Goal: Communication & Community: Participate in discussion

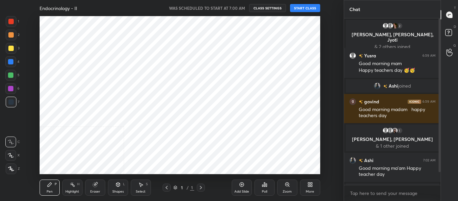
scroll to position [33355, 33196]
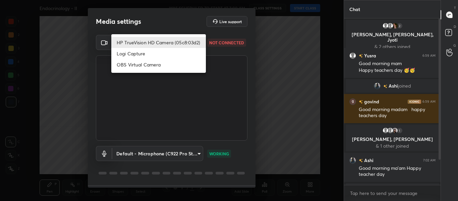
click at [200, 41] on body "1 2 3 4 5 6 7 C X Z C X Z E E Erase all H H Endocrinology - II WAS SCHEDULED TO…" at bounding box center [229, 100] width 458 height 201
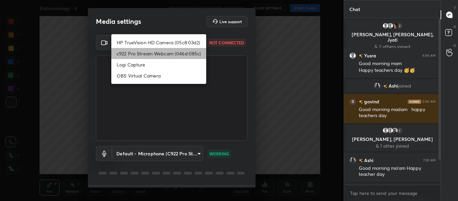
click at [177, 51] on li "c922 Pro Stream Webcam (046d:085c)" at bounding box center [158, 53] width 95 height 11
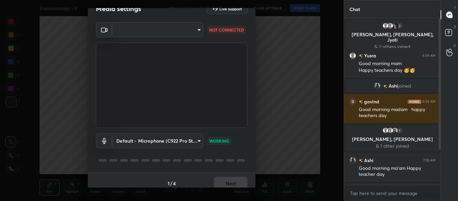
scroll to position [19, 0]
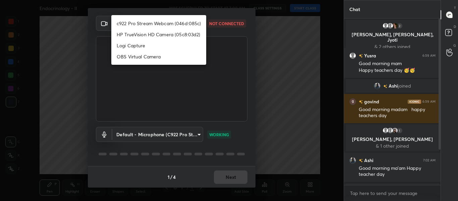
click at [198, 22] on body "1 2 3 4 5 6 7 C X Z C X Z E E Erase all H H Endocrinology - II WAS SCHEDULED TO…" at bounding box center [229, 100] width 458 height 201
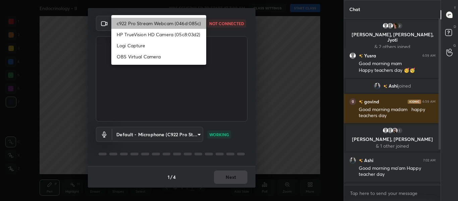
click at [161, 23] on li "c922 Pro Stream Webcam (046d:085c)" at bounding box center [158, 23] width 95 height 11
type input "714163419adff033b489e443ba74a5bc8b60e15d6b77d6369ce0f0cc6e130f01"
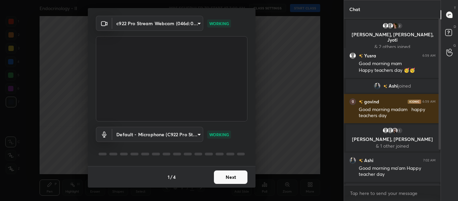
click at [230, 177] on button "Next" at bounding box center [231, 176] width 34 height 13
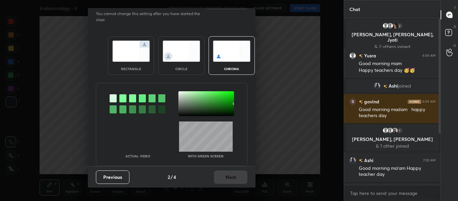
scroll to position [0, 0]
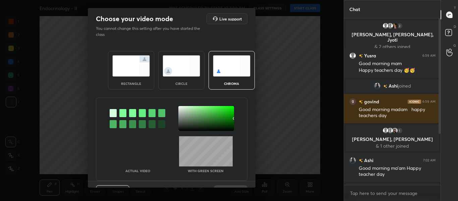
click at [122, 111] on div at bounding box center [122, 113] width 7 height 8
click at [179, 108] on div at bounding box center [206, 118] width 56 height 25
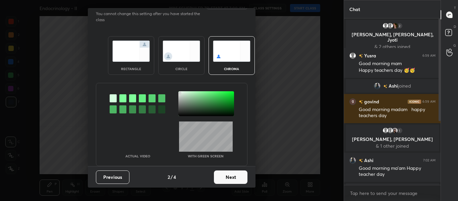
click at [219, 174] on button "Next" at bounding box center [231, 176] width 34 height 13
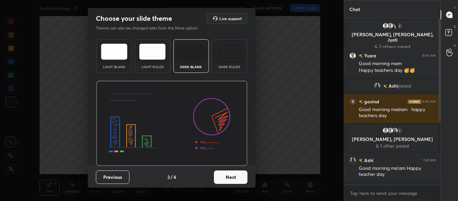
scroll to position [0, 0]
click at [226, 60] on div "Dark Ruled" at bounding box center [229, 56] width 36 height 34
click at [228, 178] on button "Next" at bounding box center [231, 176] width 34 height 13
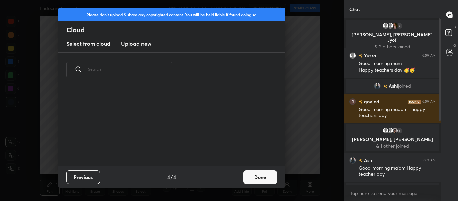
scroll to position [79, 215]
click at [143, 42] on h3 "Upload new" at bounding box center [136, 44] width 30 height 8
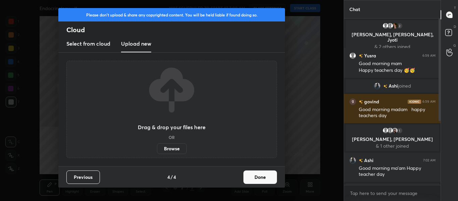
click at [166, 148] on label "Browse" at bounding box center [172, 148] width 30 height 11
click at [157, 148] on input "Browse" at bounding box center [157, 148] width 0 height 11
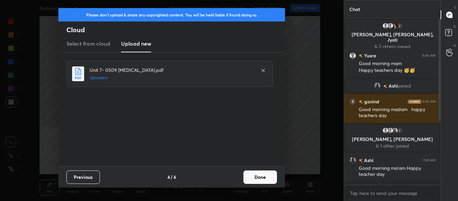
click at [264, 182] on button "Done" at bounding box center [260, 176] width 34 height 13
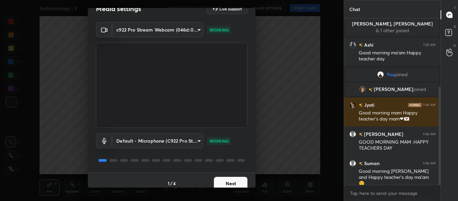
scroll to position [19, 0]
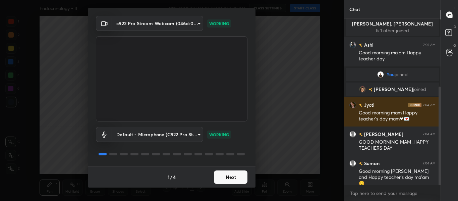
click at [227, 178] on button "Next" at bounding box center [231, 176] width 34 height 13
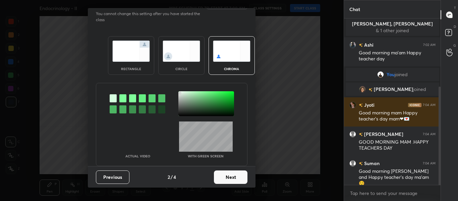
scroll to position [0, 0]
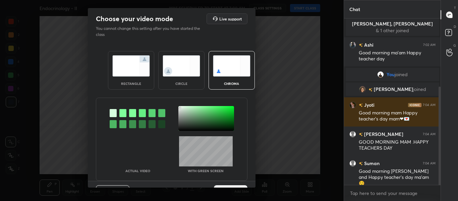
click at [121, 114] on div at bounding box center [122, 113] width 7 height 8
click at [72, 106] on div "Choose your video mode Live support You cannot change this setting after you ha…" at bounding box center [172, 100] width 344 height 201
click at [180, 108] on div at bounding box center [206, 118] width 56 height 25
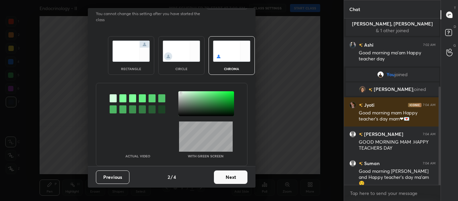
click at [233, 175] on button "Next" at bounding box center [231, 176] width 34 height 13
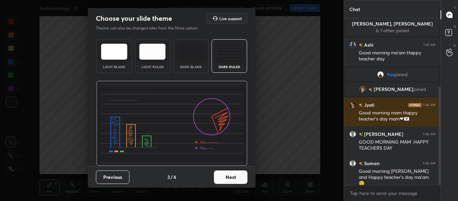
scroll to position [0, 0]
click at [231, 178] on button "Next" at bounding box center [231, 176] width 34 height 13
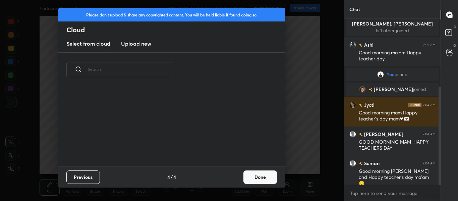
scroll to position [79, 215]
click at [129, 44] on h3 "Upload new" at bounding box center [136, 44] width 30 height 8
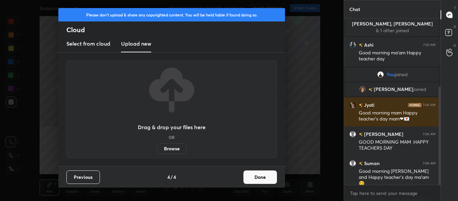
click at [166, 148] on label "Browse" at bounding box center [172, 148] width 30 height 11
click at [157, 148] on input "Browse" at bounding box center [157, 148] width 0 height 11
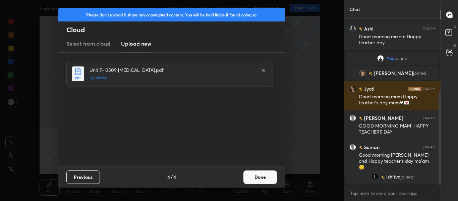
click at [263, 179] on button "Done" at bounding box center [260, 176] width 34 height 13
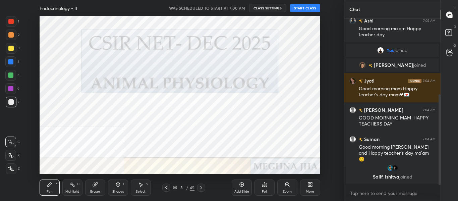
scroll to position [143, 0]
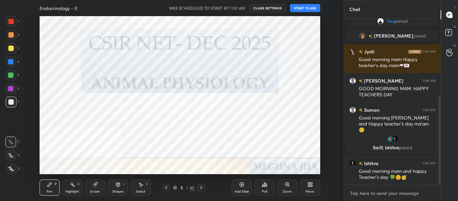
type textarea "x"
click at [384, 194] on textarea at bounding box center [392, 193] width 86 height 11
type textarea "G"
type textarea "x"
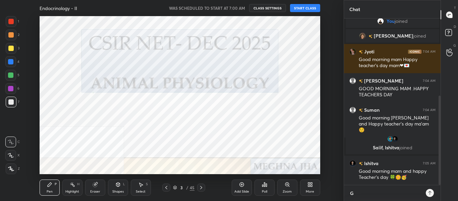
type textarea "Go"
type textarea "x"
type textarea "Goo"
type textarea "x"
type textarea "Good"
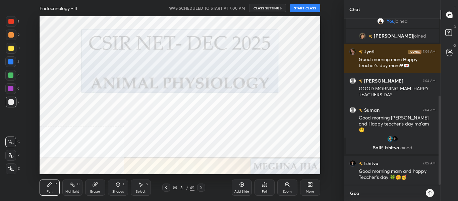
type textarea "x"
type textarea "Good"
type textarea "x"
type textarea "Good m"
type textarea "x"
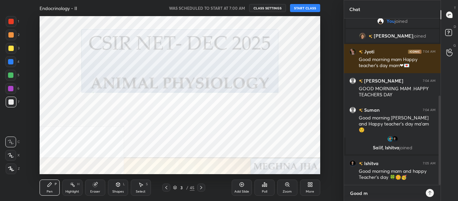
type textarea "Good mo"
type textarea "x"
type textarea "Good mor"
type textarea "x"
type textarea "Good morn"
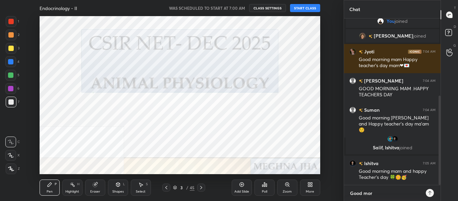
type textarea "x"
type textarea "Good morni"
type textarea "x"
type textarea "Good mornin"
type textarea "x"
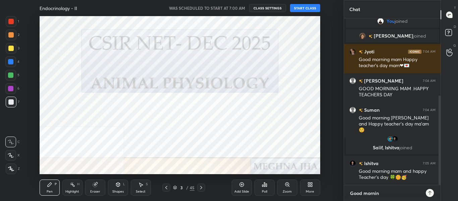
type textarea "Good morning"
type textarea "x"
type textarea "Good morning"
type textarea "x"
type textarea "Good morning a"
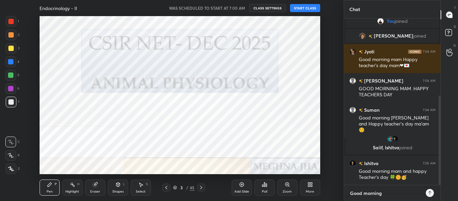
type textarea "x"
type textarea "Good morning al"
type textarea "x"
type textarea "Good morning all"
type textarea "x"
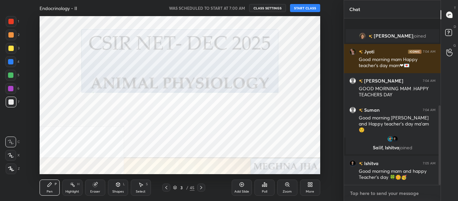
scroll to position [181, 0]
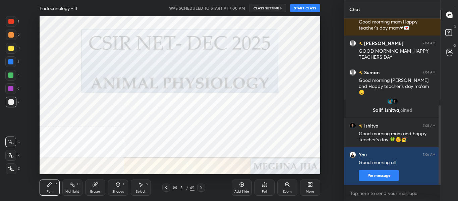
click at [303, 9] on button "START CLASS" at bounding box center [305, 8] width 30 height 8
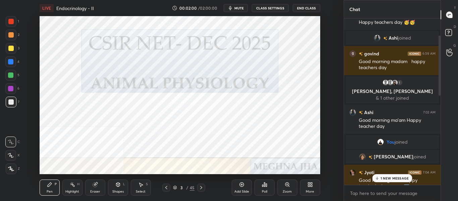
scroll to position [0, 0]
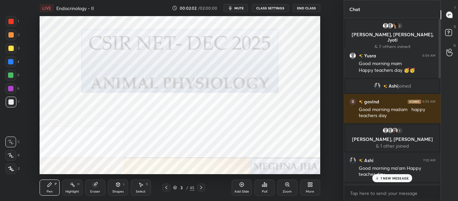
click at [235, 5] on button "mute" at bounding box center [236, 8] width 24 height 8
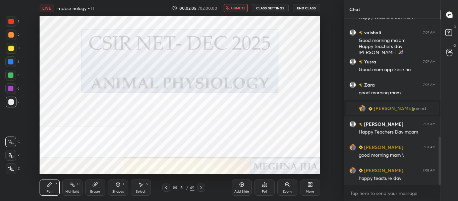
scroll to position [406, 0]
click at [244, 6] on span "unmute" at bounding box center [238, 8] width 14 height 5
click at [244, 6] on span "mute" at bounding box center [238, 8] width 9 height 5
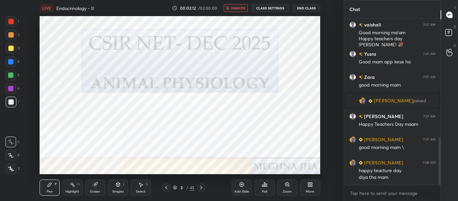
click at [244, 6] on span "unmute" at bounding box center [238, 8] width 14 height 5
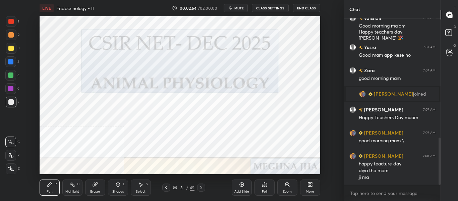
click at [202, 188] on icon at bounding box center [200, 187] width 5 height 5
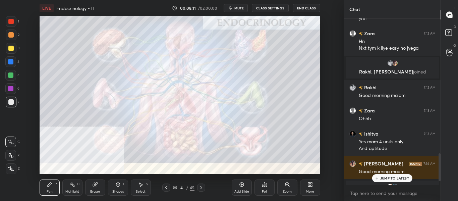
scroll to position [823, 0]
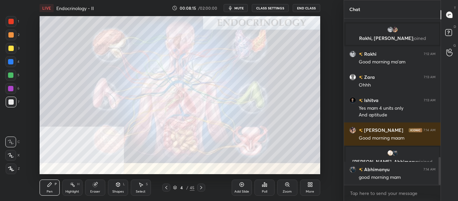
click at [235, 8] on button "mute" at bounding box center [236, 8] width 24 height 8
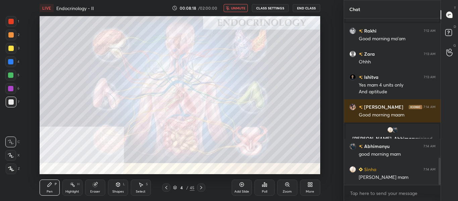
click at [227, 7] on button "unmute" at bounding box center [236, 8] width 24 height 8
click at [226, 7] on button "mute" at bounding box center [236, 8] width 24 height 8
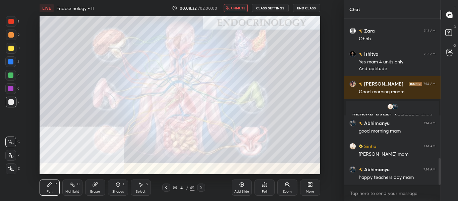
click at [227, 7] on icon "button" at bounding box center [228, 8] width 4 height 4
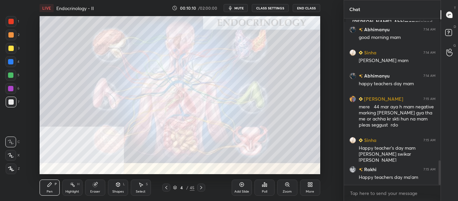
scroll to position [986, 0]
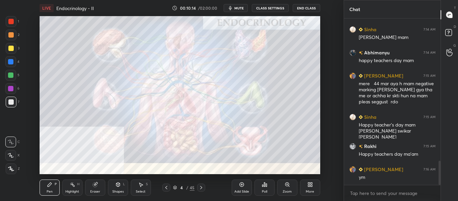
click at [243, 7] on span "mute" at bounding box center [238, 8] width 9 height 5
click at [242, 7] on span "unmute" at bounding box center [238, 8] width 14 height 5
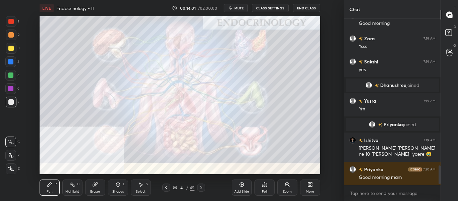
scroll to position [1253, 0]
click at [241, 10] on span "mute" at bounding box center [238, 8] width 9 height 5
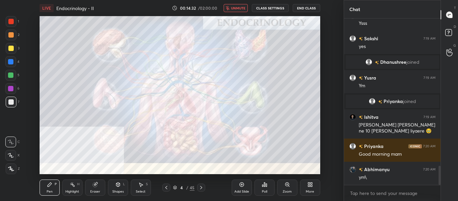
click at [241, 10] on span "unmute" at bounding box center [238, 8] width 14 height 5
click at [241, 10] on span "mute" at bounding box center [238, 8] width 9 height 5
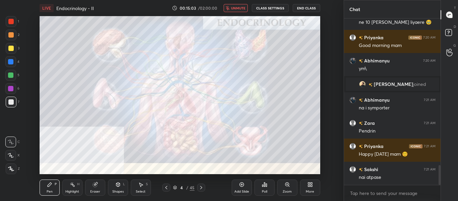
scroll to position [1248, 0]
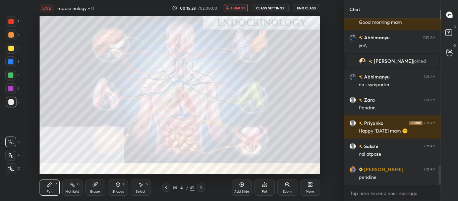
click at [241, 10] on span "unmute" at bounding box center [238, 8] width 14 height 5
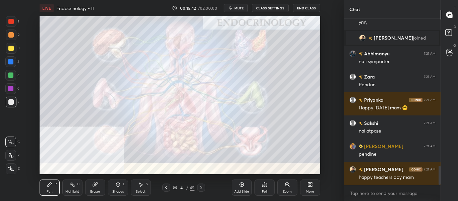
click at [241, 10] on span "mute" at bounding box center [238, 8] width 9 height 5
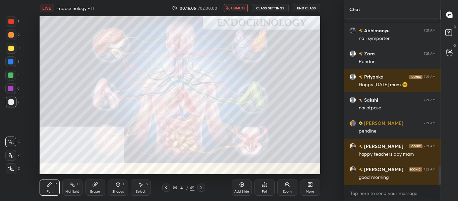
click at [241, 10] on span "unmute" at bounding box center [238, 8] width 14 height 5
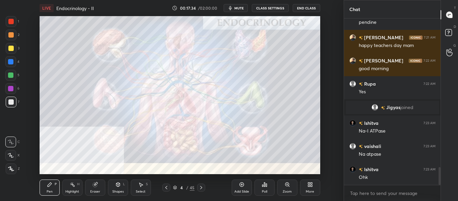
scroll to position [1382, 0]
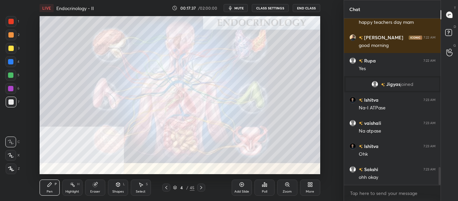
click at [198, 190] on icon at bounding box center [200, 187] width 5 height 5
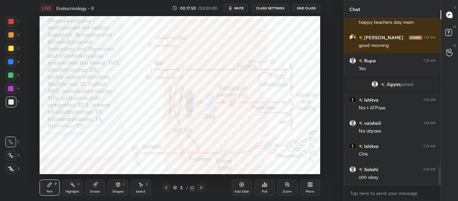
click at [14, 60] on div at bounding box center [10, 61] width 11 height 11
click at [78, 188] on div "Highlight H" at bounding box center [72, 187] width 20 height 16
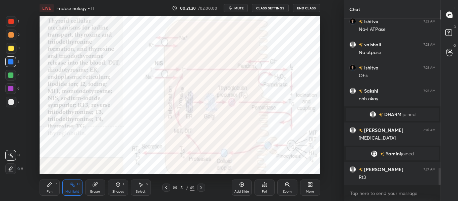
scroll to position [1460, 0]
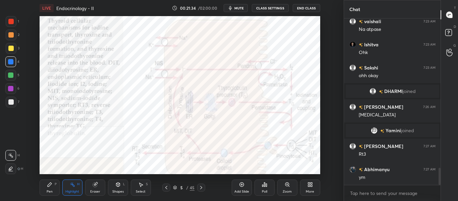
click at [202, 186] on icon at bounding box center [200, 187] width 5 height 5
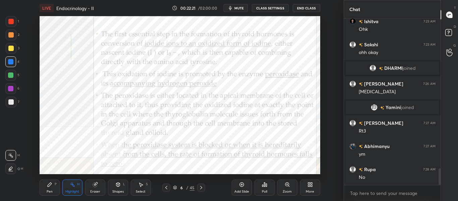
scroll to position [1506, 0]
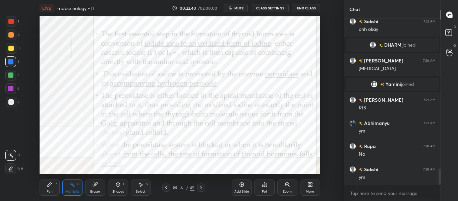
click at [203, 189] on icon at bounding box center [200, 187] width 5 height 5
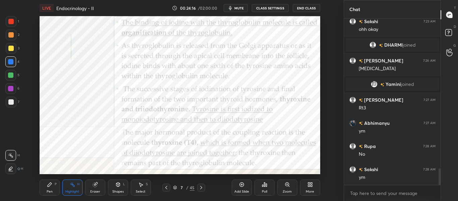
click at [240, 11] on button "mute" at bounding box center [236, 8] width 24 height 8
click at [240, 11] on button "unmute" at bounding box center [236, 8] width 24 height 8
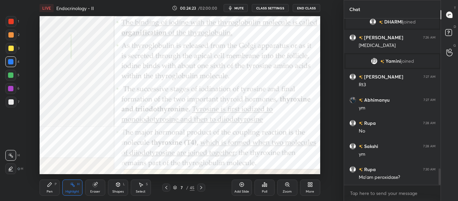
click at [52, 188] on div "Pen P" at bounding box center [50, 187] width 20 height 16
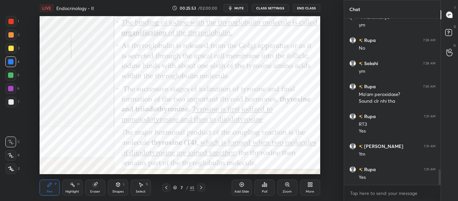
scroll to position [1635, 0]
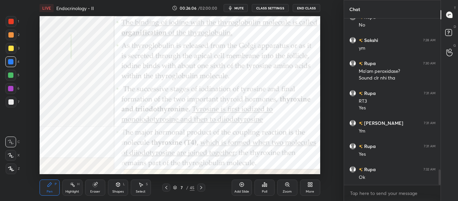
click at [82, 192] on div "Highlight H" at bounding box center [72, 187] width 20 height 16
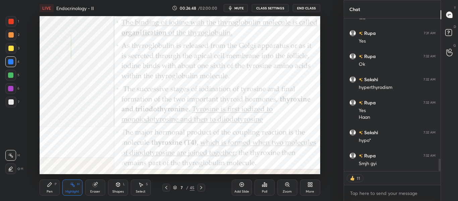
scroll to position [1734, 0]
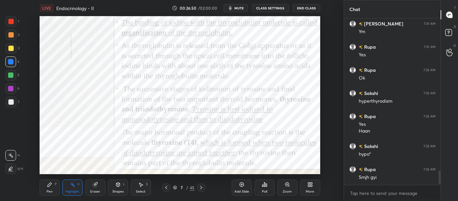
click at [203, 189] on icon at bounding box center [200, 187] width 5 height 5
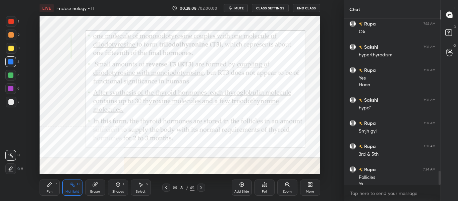
scroll to position [1787, 0]
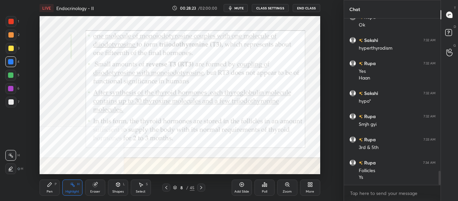
click at [166, 187] on icon at bounding box center [166, 187] width 2 height 3
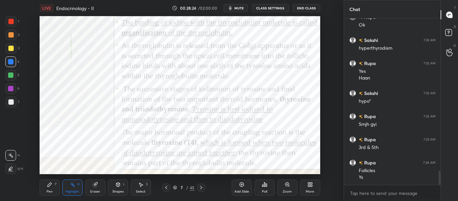
click at [167, 189] on icon at bounding box center [166, 187] width 5 height 5
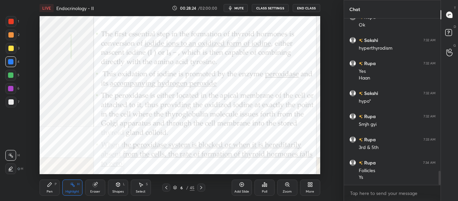
click at [167, 189] on icon at bounding box center [166, 187] width 5 height 5
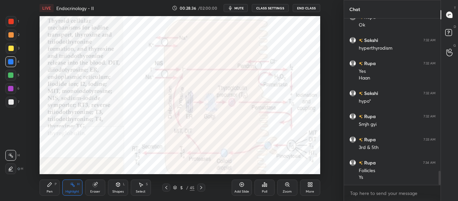
click at [202, 187] on icon at bounding box center [200, 187] width 5 height 5
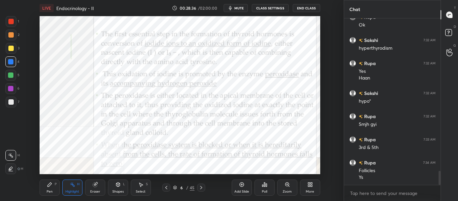
click at [203, 187] on icon at bounding box center [200, 187] width 5 height 5
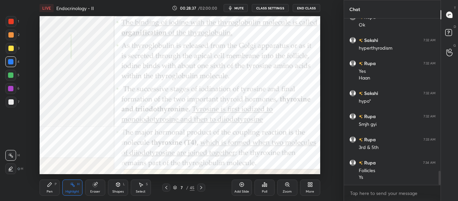
click at [204, 186] on div at bounding box center [201, 187] width 8 height 8
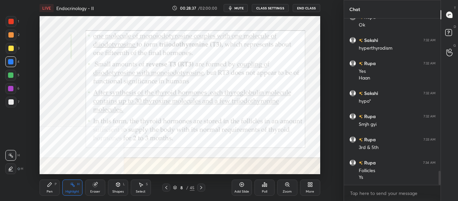
click at [204, 185] on div at bounding box center [201, 187] width 8 height 8
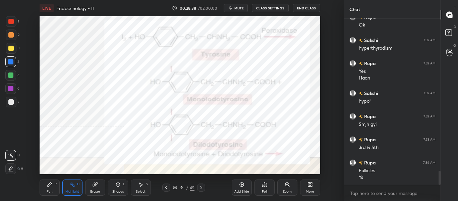
click at [203, 185] on icon at bounding box center [200, 187] width 5 height 5
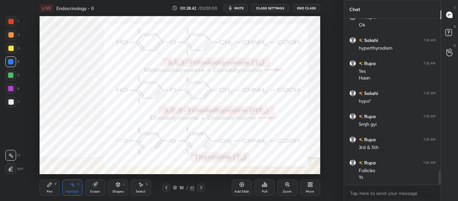
click at [204, 186] on div at bounding box center [201, 187] width 8 height 8
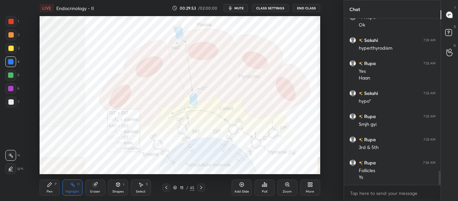
click at [201, 189] on icon at bounding box center [200, 187] width 5 height 5
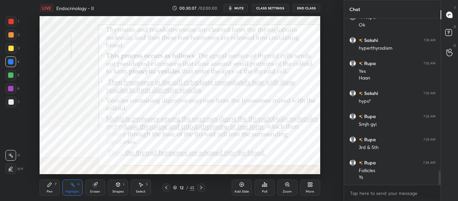
scroll to position [1810, 0]
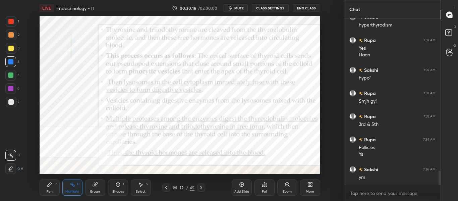
click at [53, 188] on div "Pen P" at bounding box center [50, 187] width 20 height 16
click at [168, 188] on icon at bounding box center [166, 187] width 5 height 5
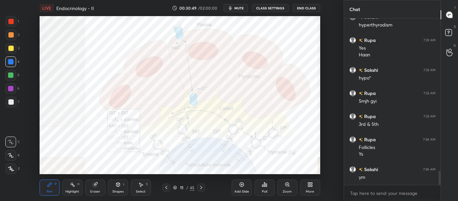
click at [167, 189] on icon at bounding box center [166, 187] width 2 height 3
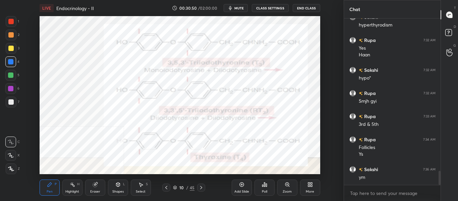
click at [166, 187] on icon at bounding box center [166, 187] width 5 height 5
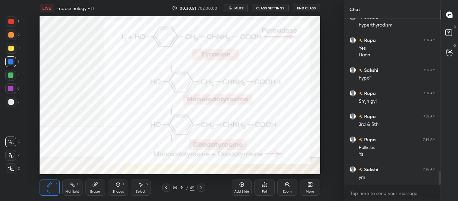
click at [166, 186] on icon at bounding box center [166, 187] width 2 height 3
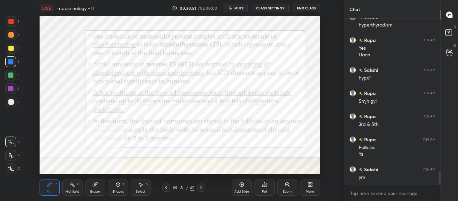
click at [166, 186] on icon at bounding box center [166, 187] width 5 height 5
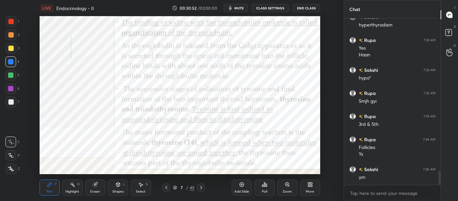
click at [164, 186] on icon at bounding box center [166, 187] width 5 height 5
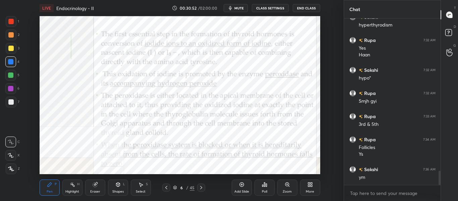
click at [164, 186] on icon at bounding box center [166, 187] width 5 height 5
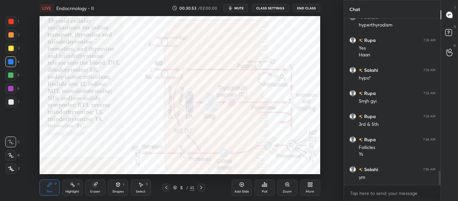
click at [164, 186] on icon at bounding box center [166, 187] width 5 height 5
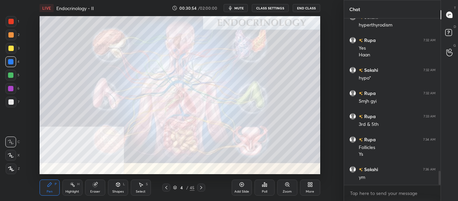
click at [202, 191] on div at bounding box center [201, 187] width 8 height 8
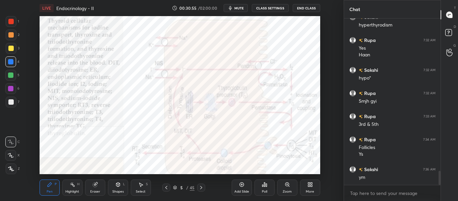
click at [74, 190] on div "Highlight" at bounding box center [72, 191] width 14 height 3
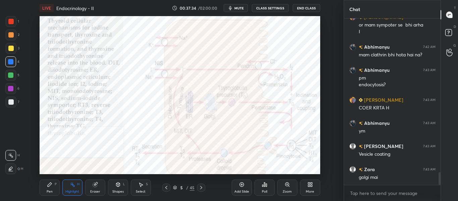
scroll to position [2045, 0]
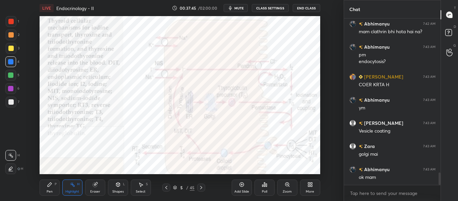
click at [201, 189] on icon at bounding box center [200, 187] width 5 height 5
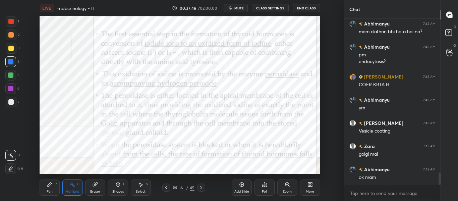
click at [200, 189] on icon at bounding box center [200, 187] width 5 height 5
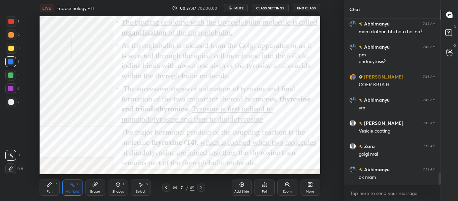
click at [201, 189] on icon at bounding box center [200, 187] width 5 height 5
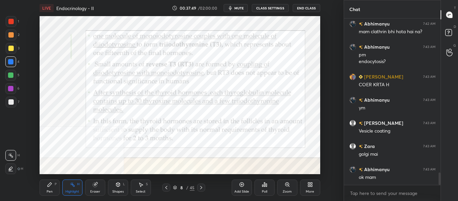
click at [202, 187] on icon at bounding box center [200, 187] width 5 height 5
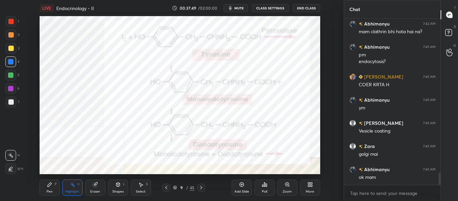
click at [203, 186] on icon at bounding box center [200, 187] width 5 height 5
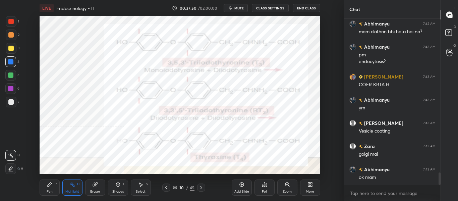
click at [202, 188] on icon at bounding box center [200, 187] width 5 height 5
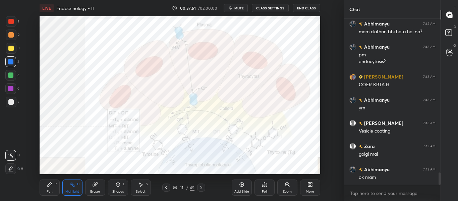
click at [202, 187] on icon at bounding box center [200, 187] width 5 height 5
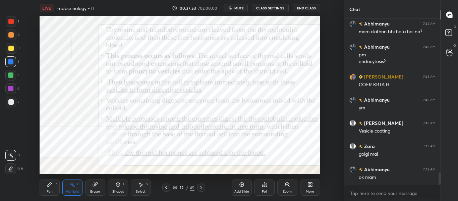
click at [202, 187] on icon at bounding box center [200, 187] width 5 height 5
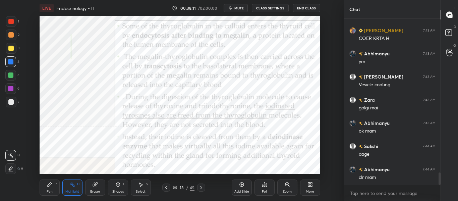
scroll to position [2114, 0]
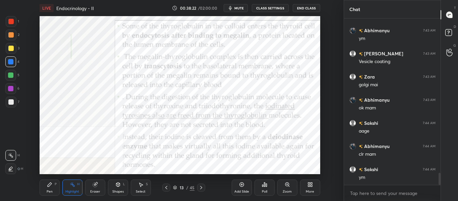
click at [201, 189] on icon at bounding box center [200, 187] width 5 height 5
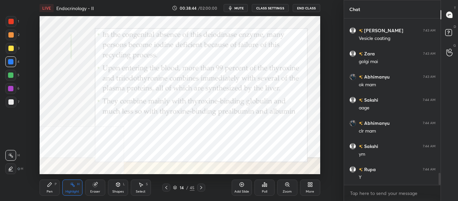
scroll to position [2160, 0]
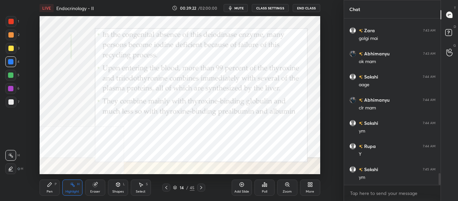
click at [48, 187] on div "Pen P" at bounding box center [50, 187] width 20 height 16
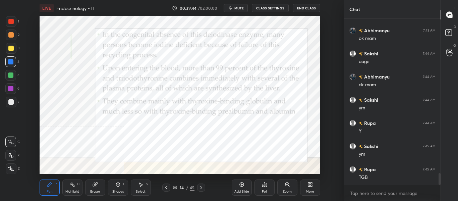
click at [15, 156] on div at bounding box center [10, 155] width 11 height 11
click at [203, 186] on icon at bounding box center [200, 187] width 5 height 5
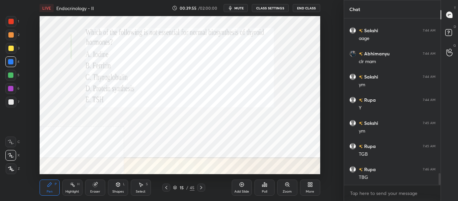
click at [165, 189] on icon at bounding box center [166, 187] width 5 height 5
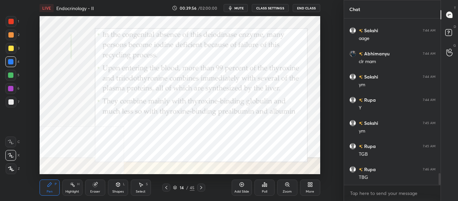
click at [240, 188] on div "Add Slide" at bounding box center [242, 187] width 20 height 16
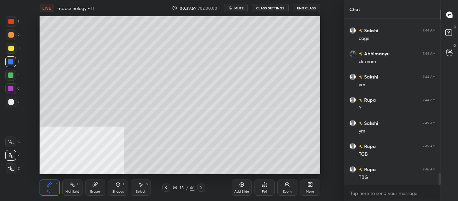
click at [12, 101] on div at bounding box center [10, 101] width 5 height 5
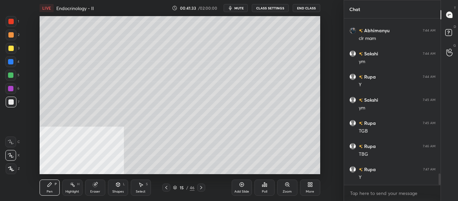
click at [313, 186] on div "More" at bounding box center [310, 187] width 20 height 16
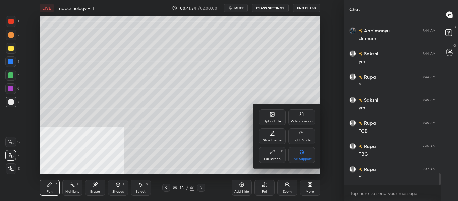
click at [303, 119] on div "Video position" at bounding box center [301, 117] width 27 height 16
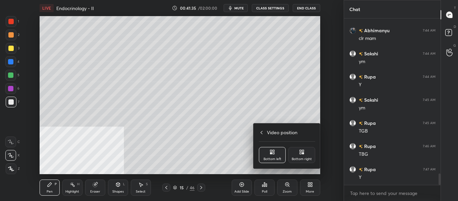
click at [304, 151] on icon at bounding box center [303, 151] width 2 height 2
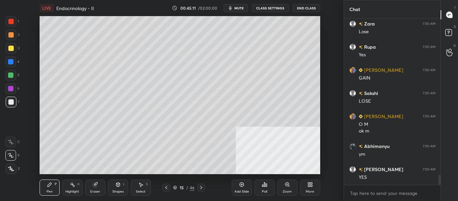
scroll to position [2635, 0]
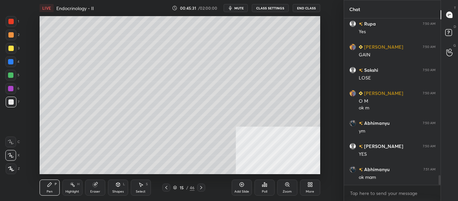
click at [241, 188] on div "Add Slide" at bounding box center [242, 187] width 20 height 16
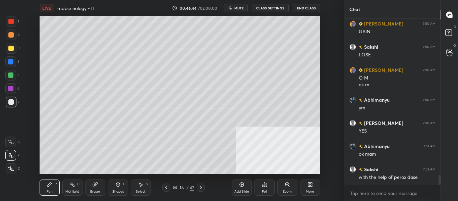
scroll to position [2682, 0]
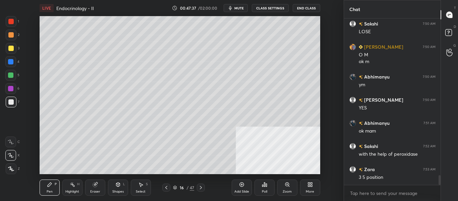
click at [240, 188] on div "Add Slide" at bounding box center [242, 187] width 20 height 16
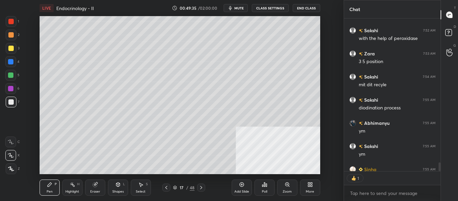
scroll to position [150, 95]
click at [242, 185] on icon at bounding box center [241, 184] width 5 height 5
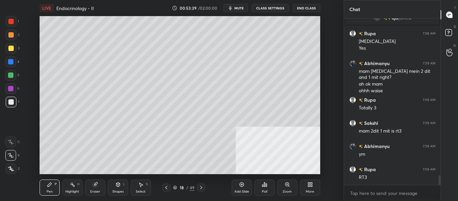
scroll to position [2696, 0]
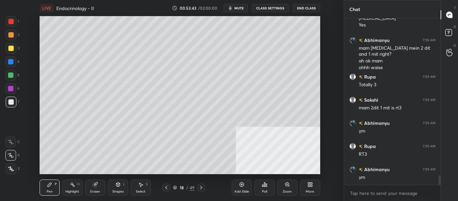
click at [10, 49] on div at bounding box center [10, 48] width 5 height 5
click at [242, 190] on div "Add Slide" at bounding box center [241, 191] width 15 height 3
click at [12, 102] on div at bounding box center [10, 101] width 5 height 5
click at [10, 50] on div at bounding box center [10, 48] width 5 height 5
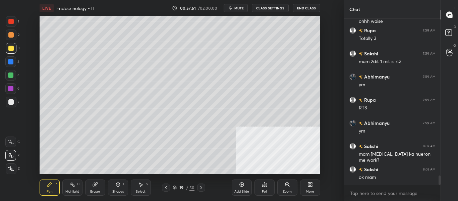
scroll to position [2766, 0]
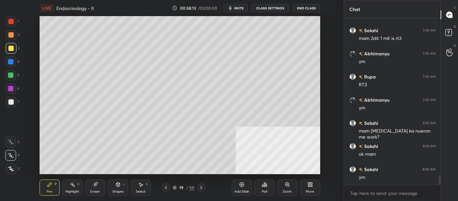
click at [202, 188] on icon at bounding box center [200, 187] width 5 height 5
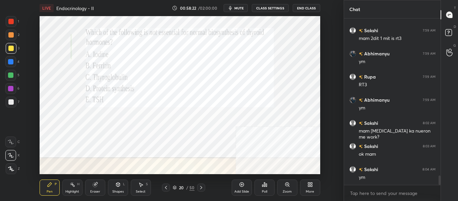
click at [241, 9] on span "mute" at bounding box center [238, 8] width 9 height 5
click at [310, 188] on div "More" at bounding box center [310, 187] width 20 height 16
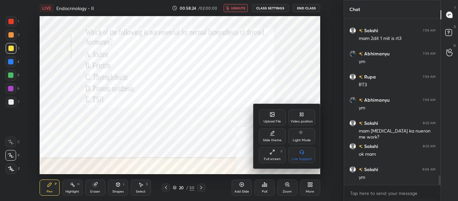
click at [304, 115] on icon at bounding box center [301, 114] width 5 height 5
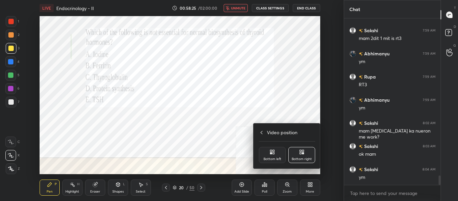
click at [274, 153] on icon at bounding box center [271, 151] width 5 height 5
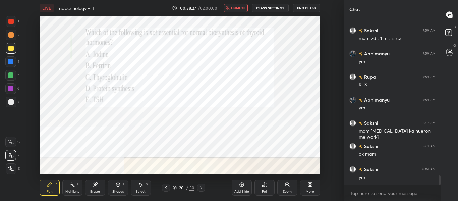
scroll to position [2789, 0]
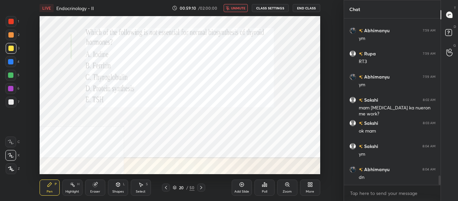
click at [232, 5] on button "unmute" at bounding box center [236, 8] width 24 height 8
click at [233, 9] on icon "button" at bounding box center [230, 7] width 5 height 5
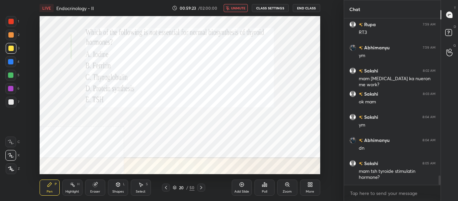
click at [238, 7] on span "unmute" at bounding box center [238, 8] width 14 height 5
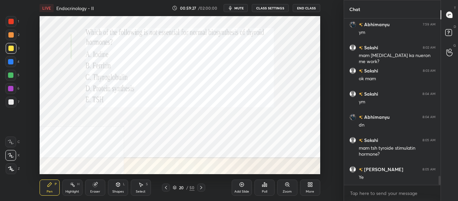
click at [239, 10] on button "mute" at bounding box center [236, 8] width 24 height 8
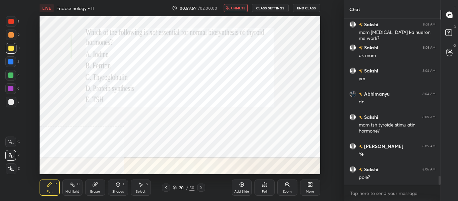
click at [262, 184] on icon at bounding box center [264, 184] width 5 height 5
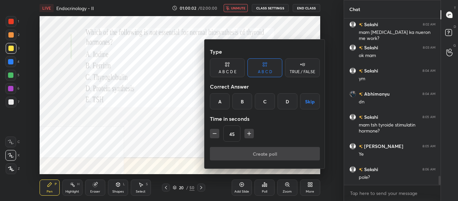
click at [231, 71] on div "A B C D E" at bounding box center [228, 72] width 18 height 4
click at [271, 102] on div "D" at bounding box center [274, 101] width 16 height 16
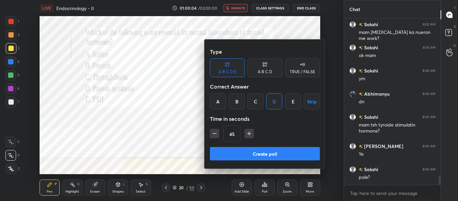
click at [237, 151] on button "Create poll" at bounding box center [265, 153] width 110 height 13
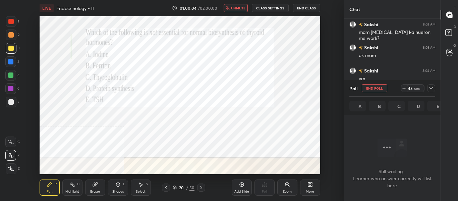
scroll to position [74, 95]
click at [235, 11] on button "unmute" at bounding box center [236, 8] width 24 height 8
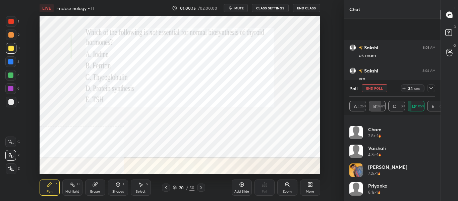
scroll to position [2922, 0]
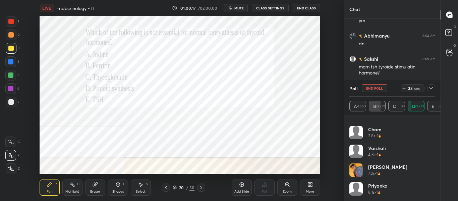
click at [242, 6] on span "mute" at bounding box center [238, 8] width 9 height 5
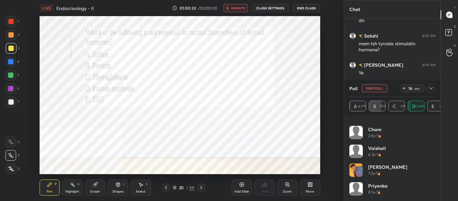
scroll to position [2969, 0]
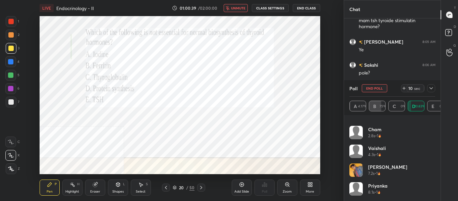
click at [403, 88] on icon at bounding box center [403, 87] width 5 height 5
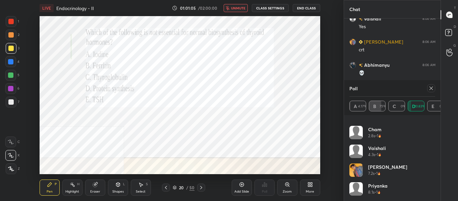
scroll to position [3061, 0]
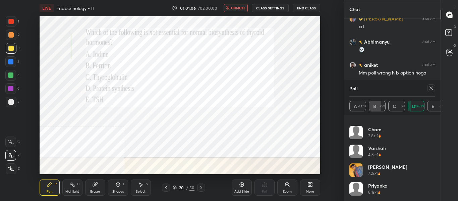
click at [242, 5] on button "unmute" at bounding box center [236, 8] width 24 height 8
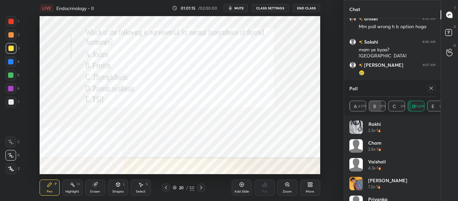
scroll to position [3130, 0]
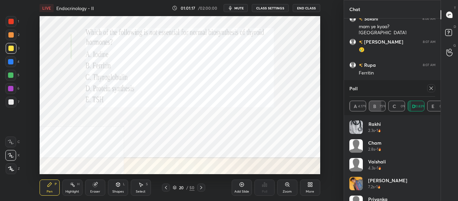
click at [432, 89] on icon at bounding box center [430, 87] width 5 height 5
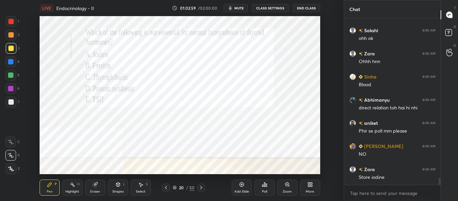
scroll to position [3733, 0]
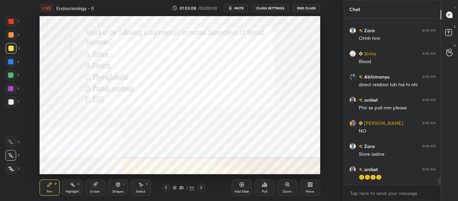
click at [13, 62] on div at bounding box center [10, 61] width 5 height 5
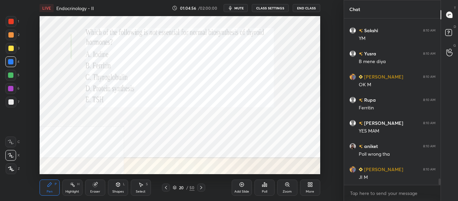
scroll to position [4248, 0]
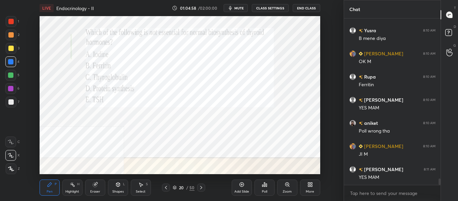
click at [203, 188] on icon at bounding box center [200, 187] width 5 height 5
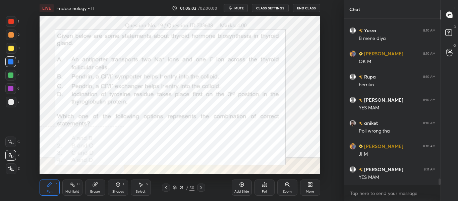
click at [310, 189] on div "More" at bounding box center [310, 187] width 20 height 16
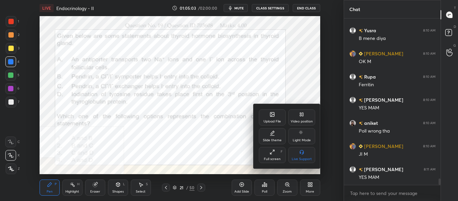
click at [298, 117] on div "Video position" at bounding box center [301, 117] width 27 height 16
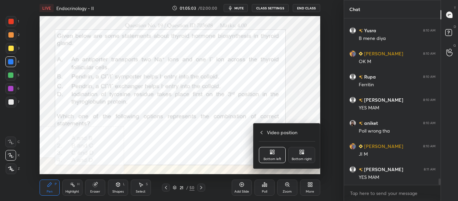
click at [301, 154] on icon at bounding box center [301, 151] width 5 height 5
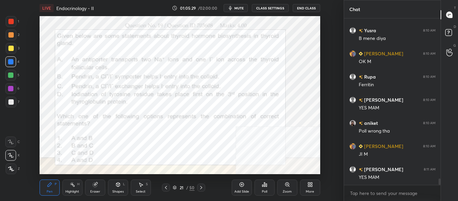
scroll to position [4271, 0]
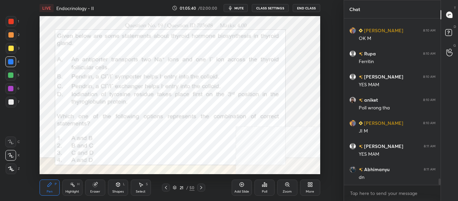
click at [242, 7] on span "mute" at bounding box center [238, 8] width 9 height 5
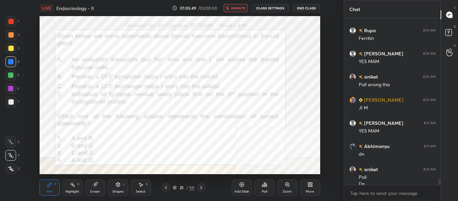
scroll to position [4301, 0]
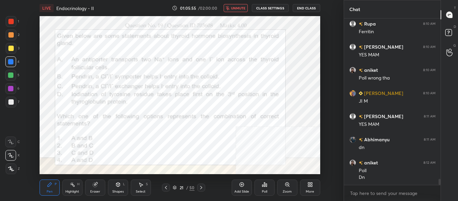
click at [239, 10] on button "unmute" at bounding box center [236, 8] width 24 height 8
click at [265, 186] on icon at bounding box center [264, 184] width 1 height 4
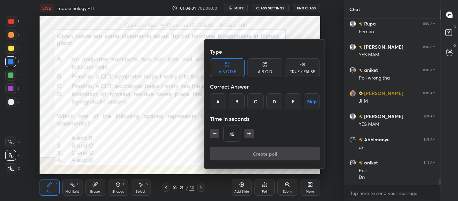
click at [264, 71] on div "A B C D" at bounding box center [265, 72] width 14 height 4
click at [266, 99] on div "C" at bounding box center [265, 101] width 20 height 16
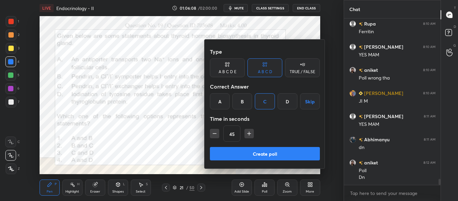
scroll to position [4324, 0]
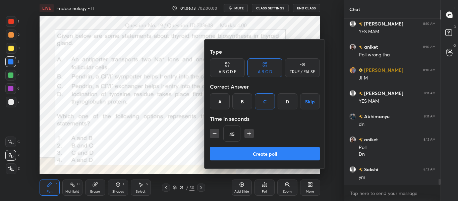
click at [265, 154] on button "Create poll" at bounding box center [265, 153] width 110 height 13
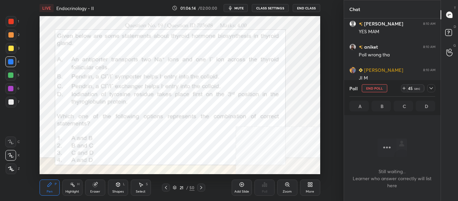
scroll to position [74, 95]
click at [241, 9] on span "mute" at bounding box center [238, 8] width 9 height 5
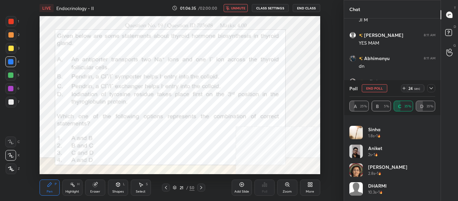
scroll to position [70, 0]
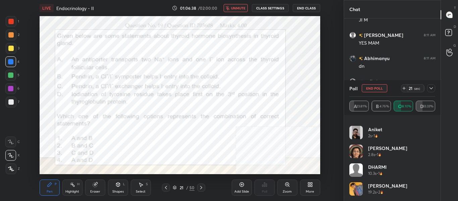
click at [404, 88] on icon at bounding box center [403, 87] width 5 height 5
click at [236, 9] on span "unmute" at bounding box center [238, 8] width 14 height 5
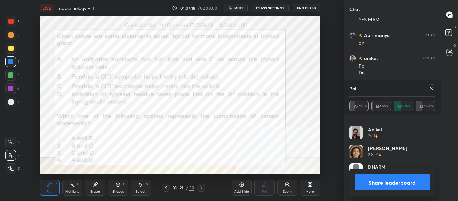
click at [434, 89] on div at bounding box center [431, 88] width 8 height 8
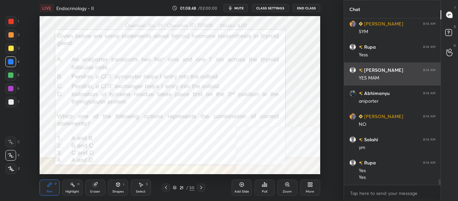
scroll to position [4701, 0]
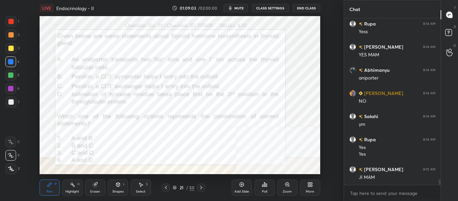
click at [202, 188] on icon at bounding box center [200, 187] width 5 height 5
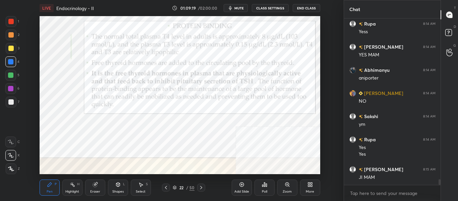
click at [75, 186] on icon at bounding box center [72, 184] width 5 height 5
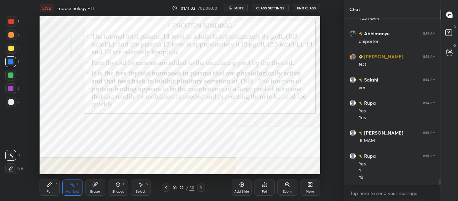
scroll to position [4760, 0]
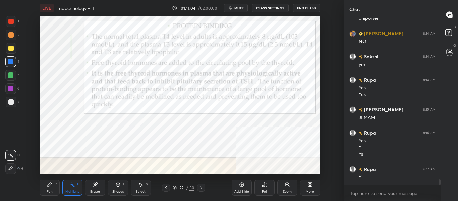
click at [200, 191] on div at bounding box center [201, 187] width 8 height 8
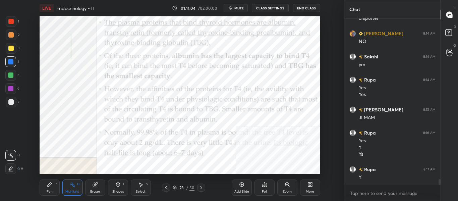
scroll to position [4784, 0]
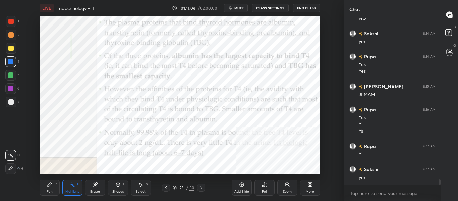
click at [314, 186] on div "More" at bounding box center [310, 187] width 20 height 16
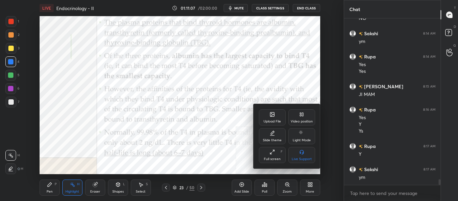
click at [305, 117] on div "Video position" at bounding box center [301, 117] width 27 height 16
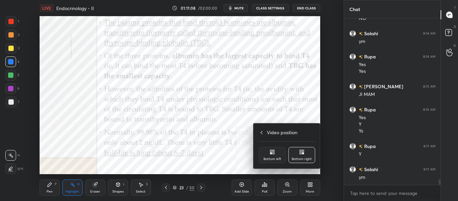
click at [273, 154] on icon at bounding box center [271, 151] width 5 height 5
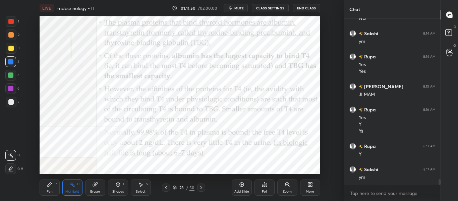
click at [51, 193] on div "Pen" at bounding box center [50, 191] width 6 height 3
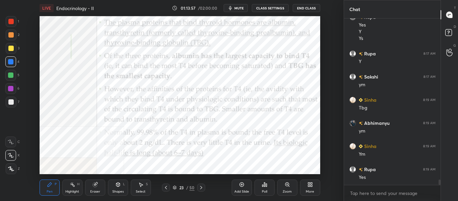
scroll to position [4905, 0]
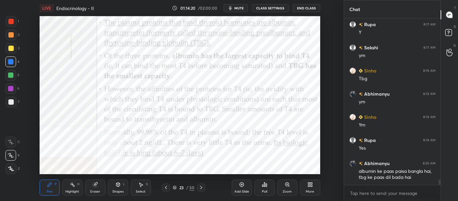
click at [201, 187] on icon at bounding box center [200, 187] width 5 height 5
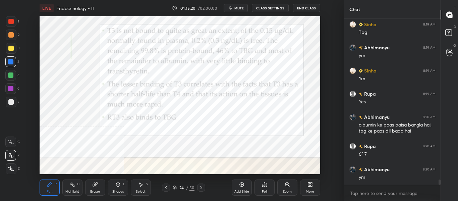
scroll to position [4975, 0]
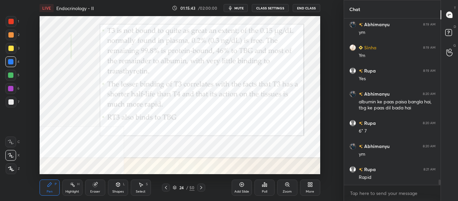
click at [201, 188] on icon at bounding box center [200, 187] width 5 height 5
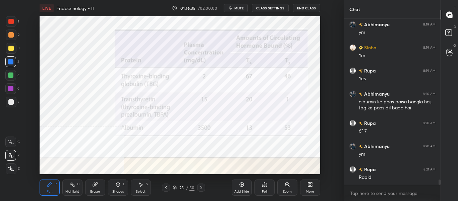
click at [202, 188] on icon at bounding box center [200, 187] width 5 height 5
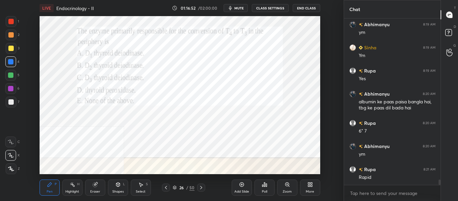
click at [236, 6] on span "mute" at bounding box center [238, 8] width 9 height 5
click at [265, 188] on div "Poll" at bounding box center [264, 187] width 20 height 16
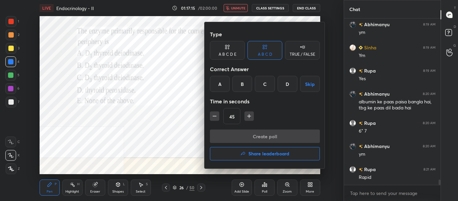
scroll to position [4998, 0]
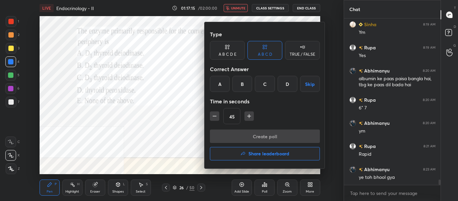
click at [232, 55] on div "A B C D E" at bounding box center [228, 54] width 18 height 4
click at [221, 84] on div "A" at bounding box center [218, 84] width 16 height 16
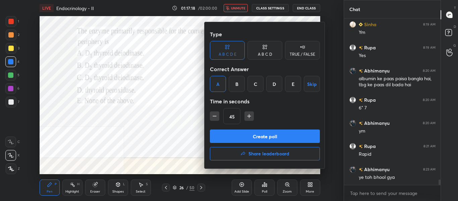
click at [241, 135] on button "Create poll" at bounding box center [265, 135] width 110 height 13
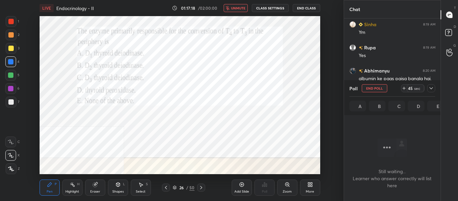
scroll to position [74, 95]
click at [239, 7] on span "unmute" at bounding box center [238, 8] width 14 height 5
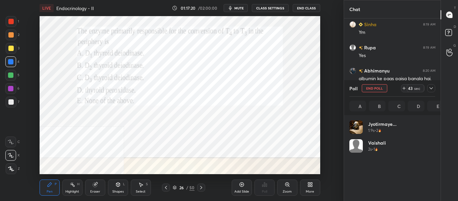
scroll to position [78, 84]
click at [238, 8] on span "mute" at bounding box center [238, 8] width 9 height 5
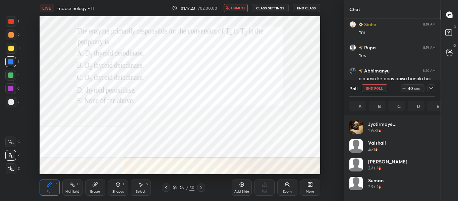
click at [434, 89] on div at bounding box center [431, 88] width 8 height 8
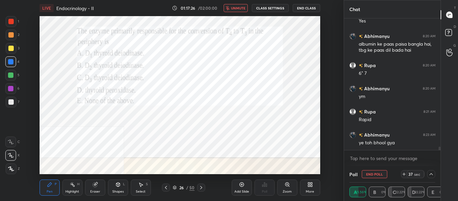
scroll to position [5033, 0]
click at [432, 176] on icon at bounding box center [430, 173] width 5 height 5
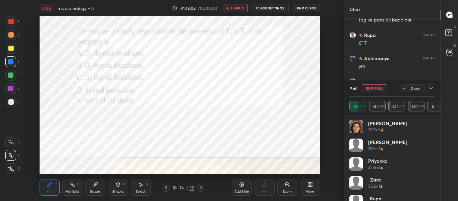
scroll to position [145, 0]
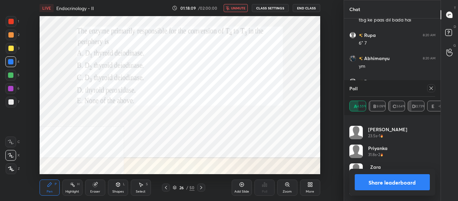
click at [242, 10] on span "unmute" at bounding box center [238, 8] width 14 height 5
click at [387, 186] on button "Share leaderboard" at bounding box center [392, 182] width 75 height 16
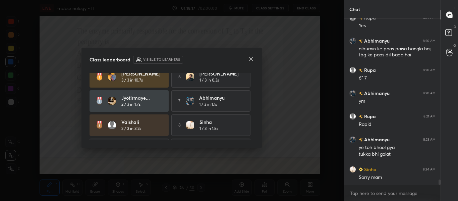
scroll to position [0, 0]
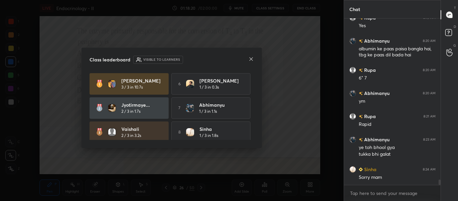
click at [251, 59] on icon at bounding box center [250, 58] width 5 height 5
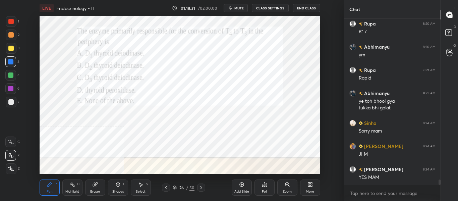
scroll to position [5097, 0]
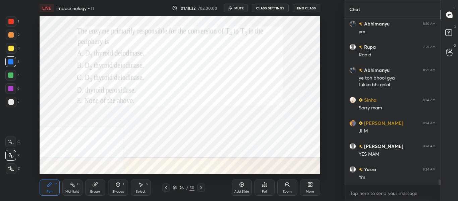
click at [205, 189] on div "26 / 50" at bounding box center [183, 187] width 96 height 8
click at [201, 187] on icon at bounding box center [201, 187] width 2 height 3
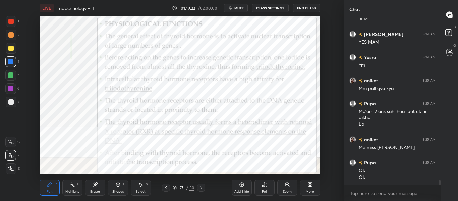
scroll to position [5232, 0]
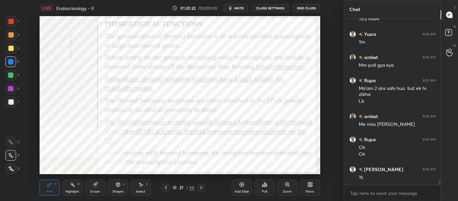
click at [242, 186] on icon at bounding box center [241, 184] width 4 height 4
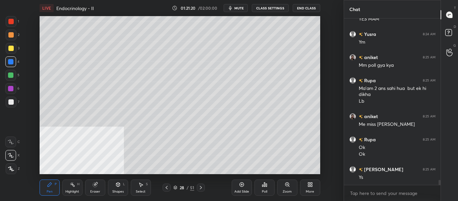
scroll to position [5255, 0]
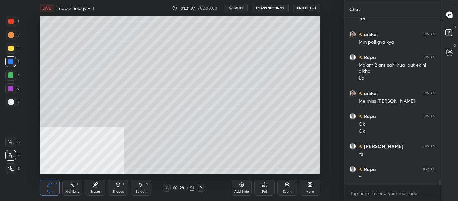
click at [12, 49] on div at bounding box center [10, 48] width 5 height 5
click at [10, 65] on div at bounding box center [10, 61] width 11 height 11
click at [245, 183] on div "Add Slide" at bounding box center [242, 187] width 20 height 16
click at [237, 10] on span "mute" at bounding box center [238, 8] width 9 height 5
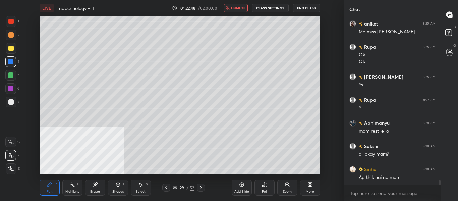
scroll to position [5348, 0]
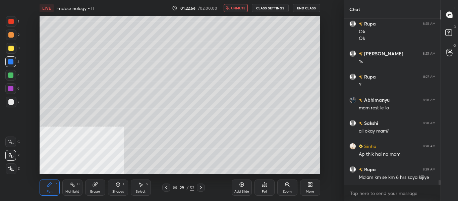
click at [243, 6] on span "unmute" at bounding box center [238, 8] width 14 height 5
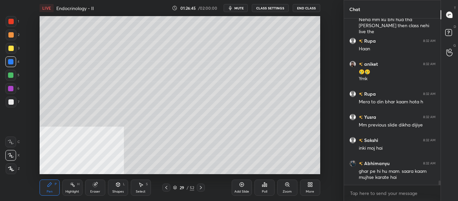
scroll to position [6056, 0]
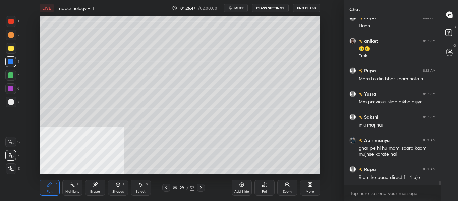
click at [163, 189] on div at bounding box center [166, 187] width 8 height 8
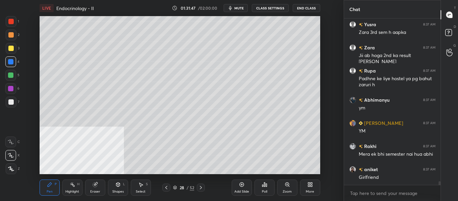
scroll to position [7169, 0]
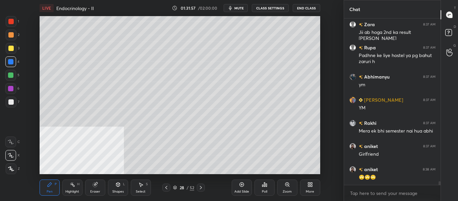
click at [239, 187] on div "Add Slide" at bounding box center [242, 187] width 20 height 16
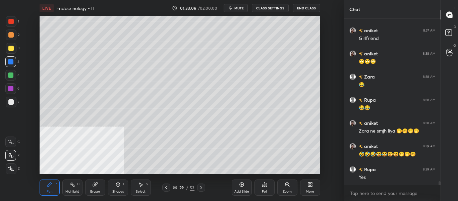
scroll to position [7291, 0]
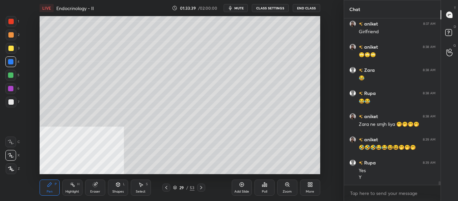
click at [240, 188] on div "Add Slide" at bounding box center [242, 187] width 20 height 16
click at [200, 188] on icon at bounding box center [200, 187] width 5 height 5
click at [202, 188] on icon at bounding box center [200, 187] width 5 height 5
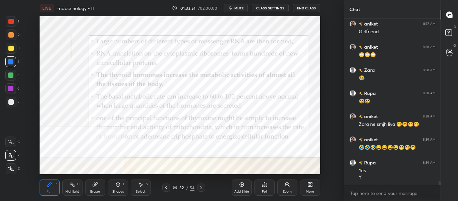
click at [202, 187] on icon at bounding box center [200, 187] width 5 height 5
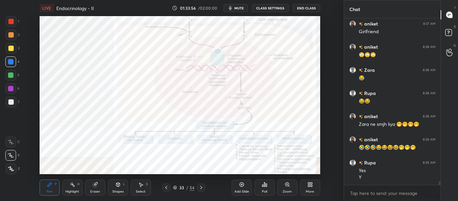
click at [82, 186] on div "Highlight H" at bounding box center [72, 187] width 20 height 16
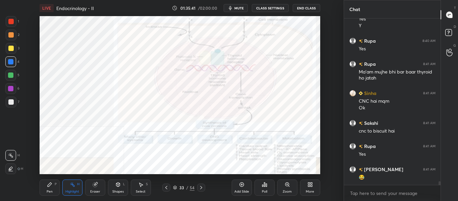
scroll to position [7466, 0]
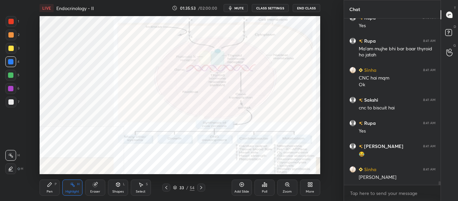
click at [164, 183] on div "Pen P Highlight H Eraser Shapes L Select S 33 / 54 Add Slide Poll Zoom More" at bounding box center [180, 187] width 281 height 27
click at [165, 188] on icon at bounding box center [166, 187] width 5 height 5
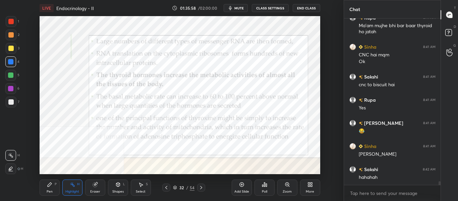
scroll to position [7512, 0]
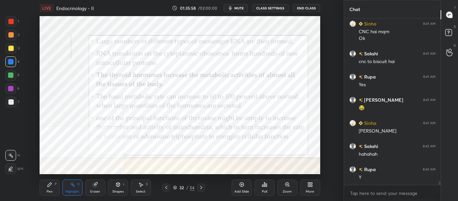
click at [203, 188] on icon at bounding box center [200, 187] width 5 height 5
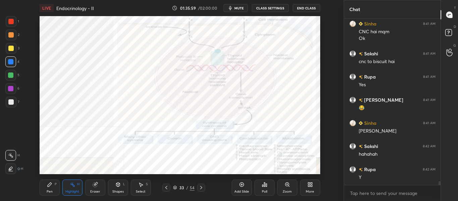
click at [203, 189] on icon at bounding box center [200, 187] width 5 height 5
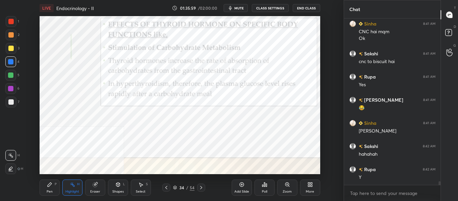
scroll to position [7535, 0]
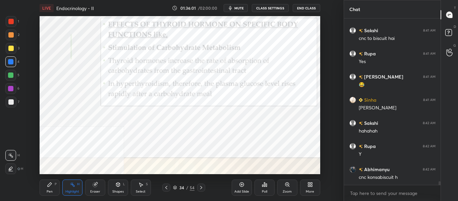
click at [169, 188] on icon at bounding box center [166, 187] width 5 height 5
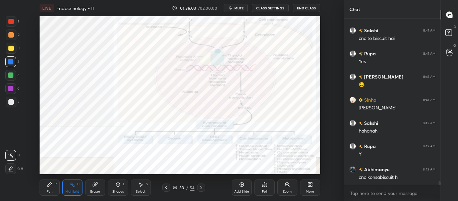
click at [244, 189] on div "Add Slide" at bounding box center [242, 187] width 20 height 16
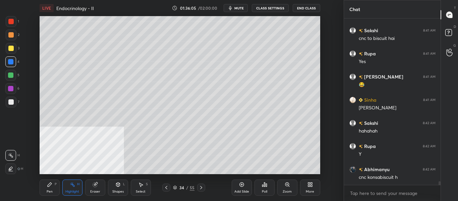
click at [56, 186] on div "Pen P" at bounding box center [50, 187] width 20 height 16
click at [11, 103] on div at bounding box center [10, 101] width 5 height 5
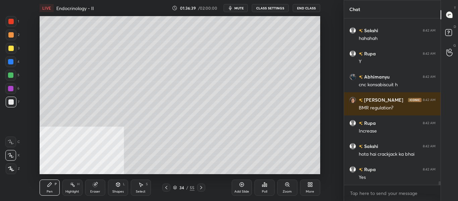
scroll to position [7651, 0]
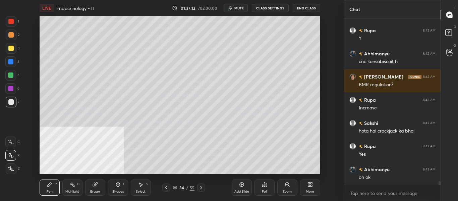
click at [74, 191] on div "Highlight" at bounding box center [72, 191] width 14 height 3
click at [97, 188] on div "Eraser" at bounding box center [95, 187] width 20 height 16
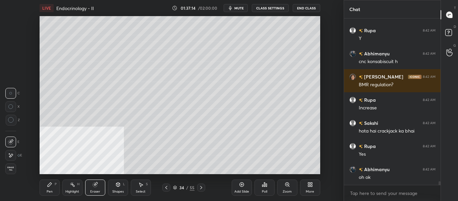
click at [54, 191] on div "Pen P" at bounding box center [50, 187] width 20 height 16
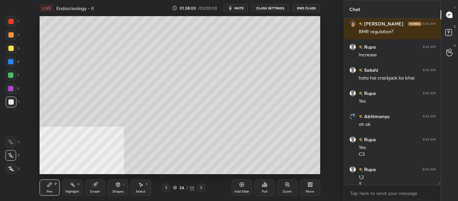
scroll to position [7710, 0]
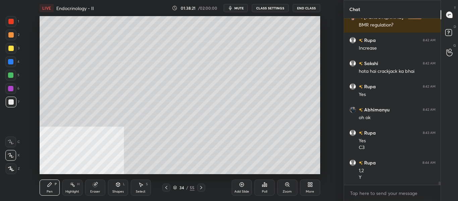
click at [195, 188] on div "34 / 55" at bounding box center [183, 187] width 43 height 8
click at [200, 188] on icon at bounding box center [200, 187] width 5 height 5
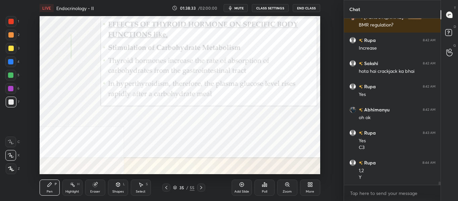
click at [9, 61] on div at bounding box center [10, 61] width 5 height 5
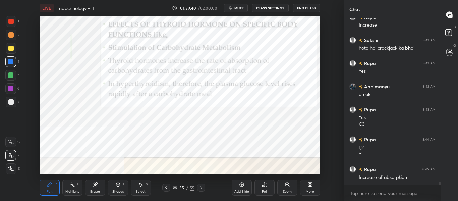
click at [205, 188] on div at bounding box center [201, 187] width 8 height 8
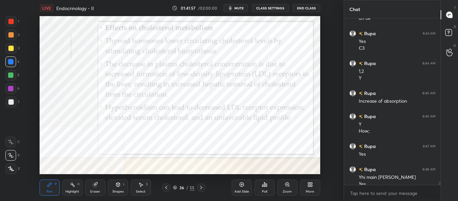
scroll to position [7816, 0]
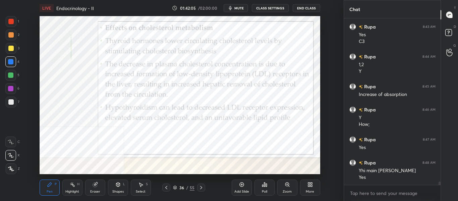
click at [202, 187] on icon at bounding box center [200, 187] width 5 height 5
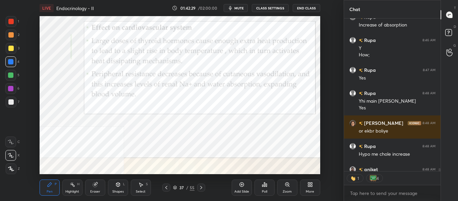
scroll to position [7922, 0]
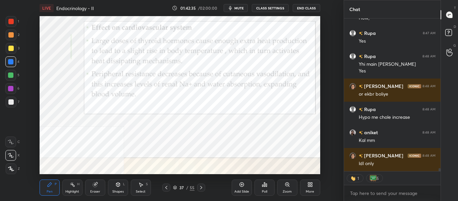
click at [240, 7] on span "mute" at bounding box center [238, 8] width 9 height 5
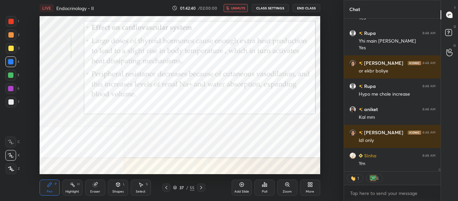
scroll to position [7932, 0]
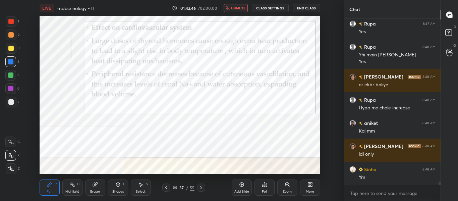
click at [239, 4] on button "unmute" at bounding box center [236, 8] width 24 height 8
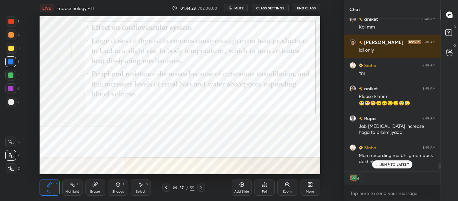
scroll to position [8035, 0]
click at [165, 189] on icon at bounding box center [166, 187] width 5 height 5
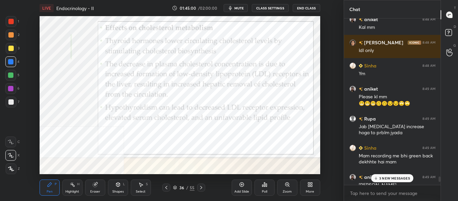
click at [401, 179] on p "3 NEW MESSAGES" at bounding box center [394, 178] width 31 height 4
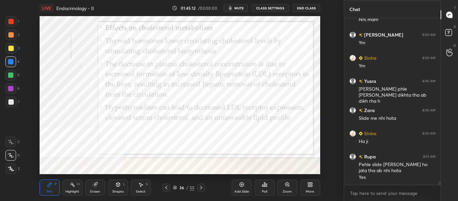
scroll to position [8346, 0]
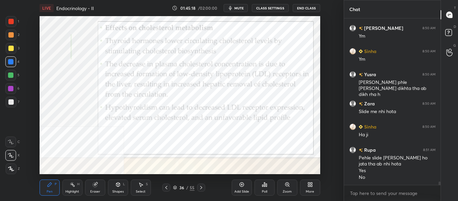
click at [203, 190] on div at bounding box center [201, 187] width 8 height 8
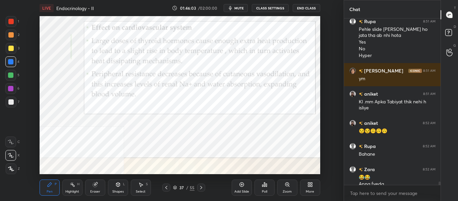
scroll to position [8481, 0]
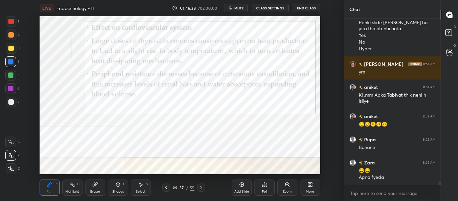
click at [82, 189] on div "Pen P Highlight H Eraser Shapes L Select S" at bounding box center [88, 187] width 96 height 16
click at [77, 190] on div "Highlight" at bounding box center [72, 191] width 14 height 3
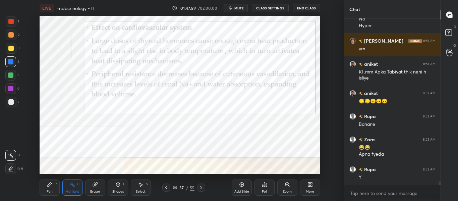
click at [202, 190] on icon at bounding box center [200, 187] width 5 height 5
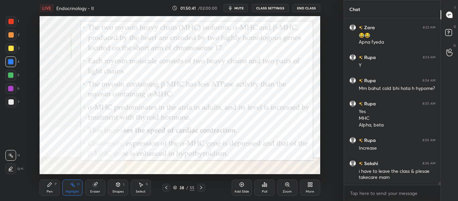
scroll to position [8639, 0]
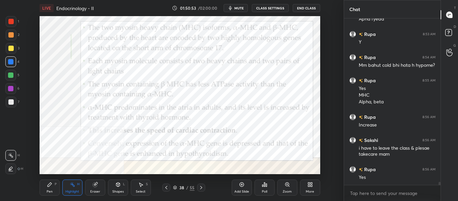
click at [203, 189] on icon at bounding box center [200, 187] width 5 height 5
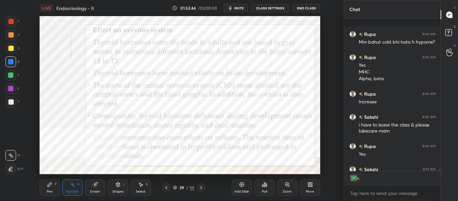
scroll to position [8699, 0]
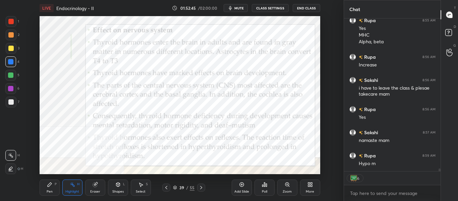
click at [203, 190] on div at bounding box center [201, 187] width 8 height 8
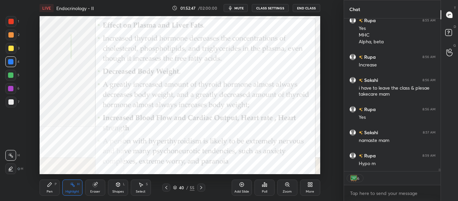
scroll to position [8685, 0]
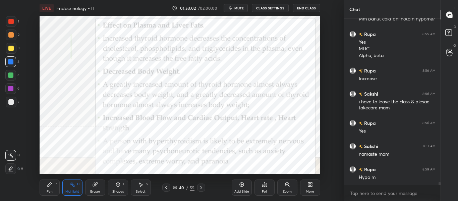
click at [203, 187] on icon at bounding box center [200, 187] width 5 height 5
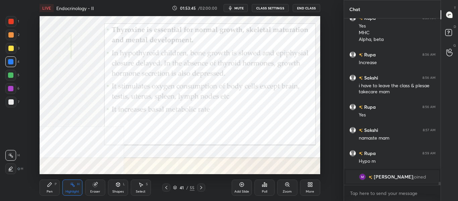
scroll to position [150, 95]
click at [202, 186] on icon at bounding box center [200, 187] width 5 height 5
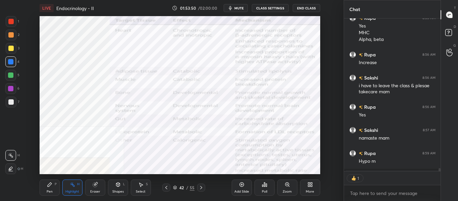
click at [13, 75] on div at bounding box center [10, 74] width 5 height 5
click at [51, 186] on icon at bounding box center [49, 184] width 5 height 5
click at [15, 62] on div at bounding box center [10, 61] width 11 height 11
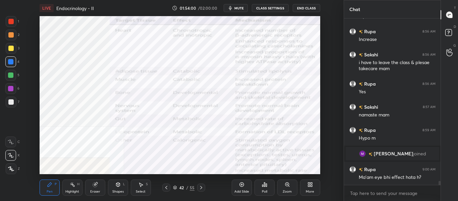
scroll to position [6815, 0]
click at [168, 188] on icon at bounding box center [166, 187] width 5 height 5
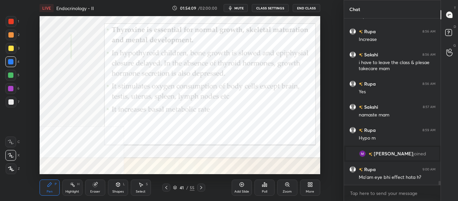
click at [165, 190] on div at bounding box center [166, 187] width 8 height 8
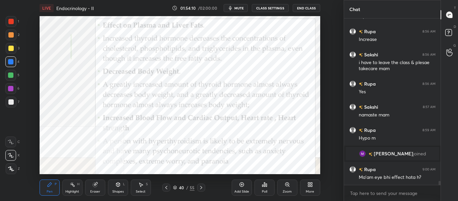
click at [167, 189] on icon at bounding box center [166, 187] width 5 height 5
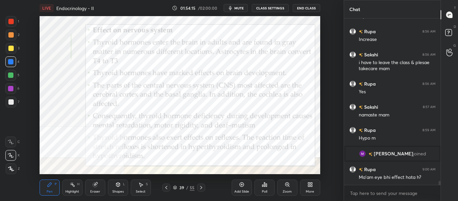
click at [206, 187] on div "39 / 55" at bounding box center [183, 187] width 96 height 8
click at [204, 187] on div at bounding box center [201, 187] width 8 height 8
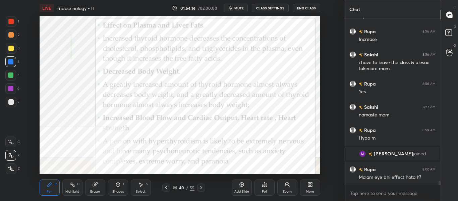
click at [204, 188] on div at bounding box center [201, 187] width 8 height 8
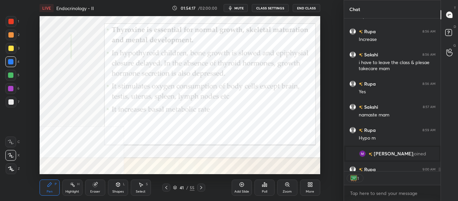
scroll to position [150, 95]
click at [204, 188] on div at bounding box center [201, 187] width 8 height 8
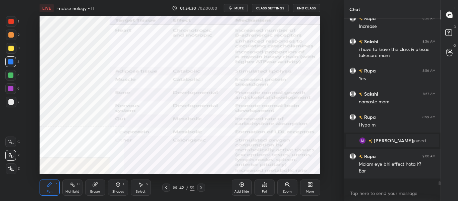
scroll to position [6822, 0]
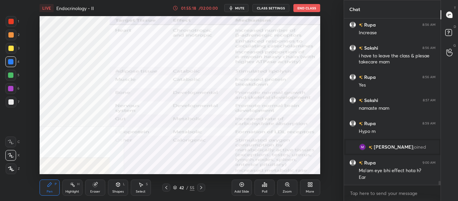
click at [242, 10] on span "mute" at bounding box center [239, 8] width 9 height 5
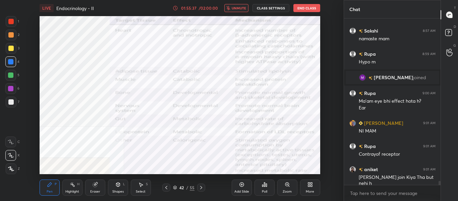
scroll to position [6914, 0]
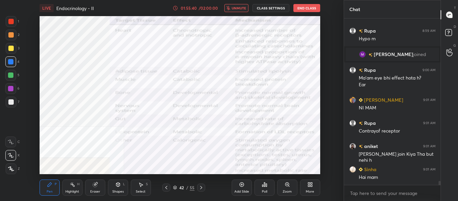
click at [239, 8] on span "unmute" at bounding box center [239, 8] width 14 height 5
click at [239, 8] on span "mute" at bounding box center [239, 8] width 9 height 5
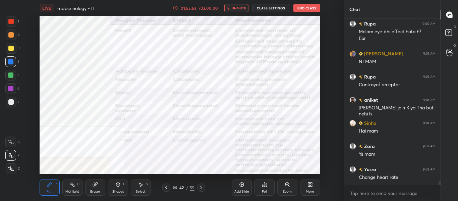
scroll to position [6984, 0]
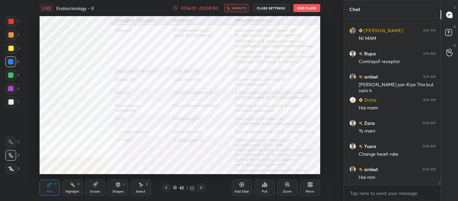
click at [239, 8] on span "unmute" at bounding box center [239, 8] width 14 height 5
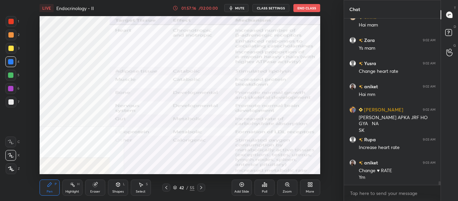
scroll to position [7090, 0]
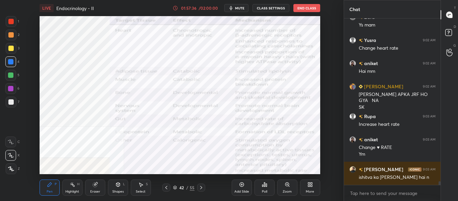
click at [311, 188] on div "More" at bounding box center [310, 187] width 20 height 16
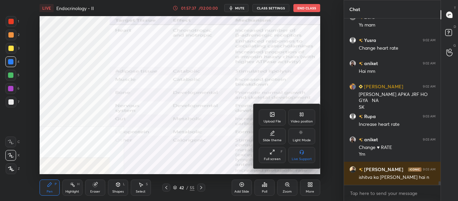
click at [305, 121] on div "Video position" at bounding box center [302, 121] width 22 height 3
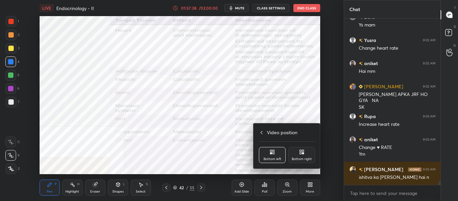
click at [302, 153] on icon at bounding box center [303, 153] width 2 height 2
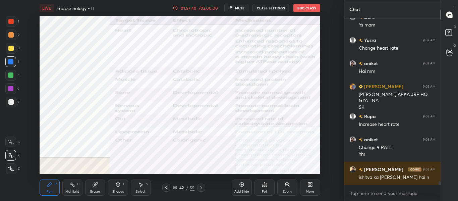
click at [310, 190] on div "More" at bounding box center [310, 191] width 8 height 3
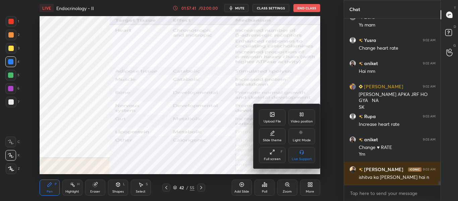
click at [302, 122] on div "Video position" at bounding box center [302, 121] width 22 height 3
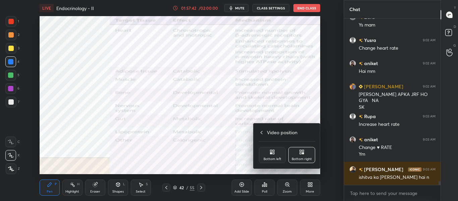
click at [273, 153] on icon at bounding box center [273, 153] width 2 height 2
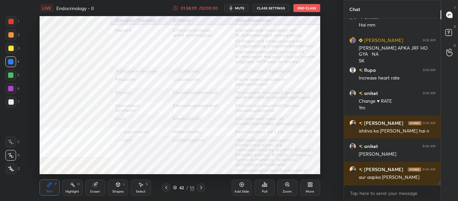
scroll to position [7159, 0]
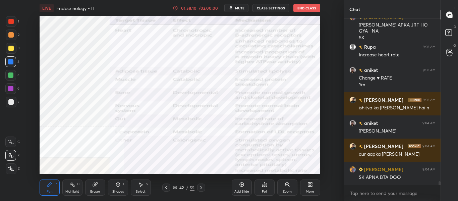
click at [201, 190] on icon at bounding box center [200, 187] width 5 height 5
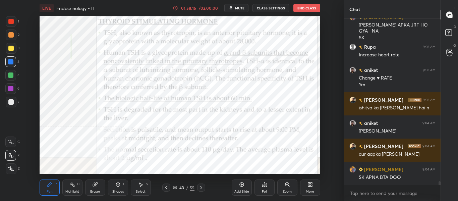
click at [169, 188] on div at bounding box center [166, 187] width 8 height 8
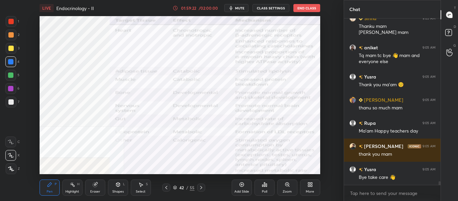
scroll to position [7518, 0]
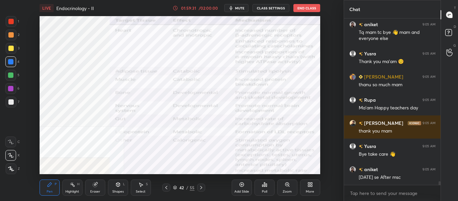
click at [242, 10] on span "mute" at bounding box center [239, 8] width 9 height 5
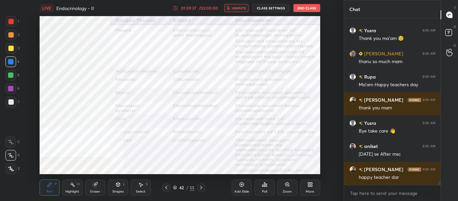
click at [242, 10] on span "unmute" at bounding box center [239, 8] width 14 height 5
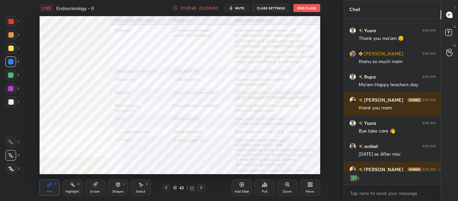
scroll to position [7578, 0]
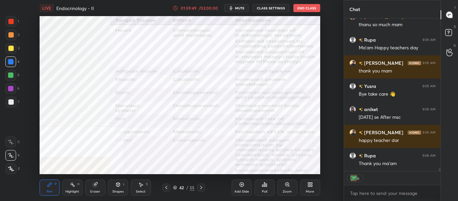
click at [311, 11] on button "End Class" at bounding box center [306, 8] width 27 height 8
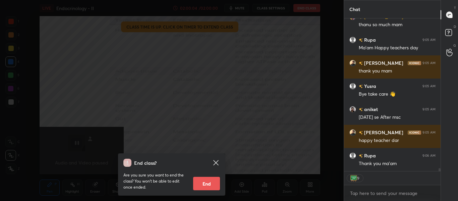
click at [204, 184] on button "End" at bounding box center [206, 183] width 27 height 13
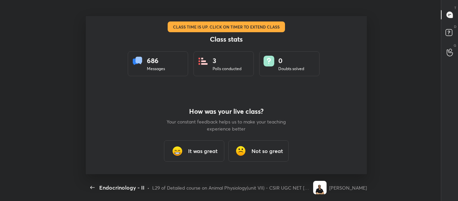
scroll to position [2, 0]
type textarea "x"
click at [205, 159] on div "It was great" at bounding box center [194, 150] width 60 height 21
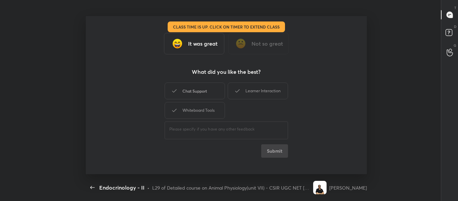
click at [200, 91] on div "Chat Support" at bounding box center [195, 90] width 60 height 17
click at [235, 93] on icon at bounding box center [237, 91] width 8 height 8
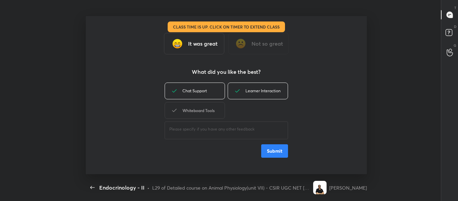
click at [210, 118] on div "Whiteboard Tools" at bounding box center [195, 110] width 60 height 17
click at [273, 148] on button "Submit" at bounding box center [274, 150] width 27 height 13
